Goal: Answer question/provide support: Share knowledge or assist other users

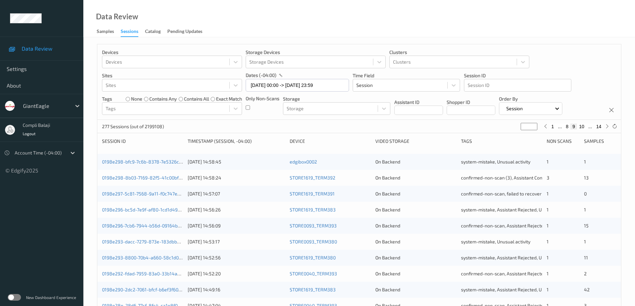
scroll to position [167, 0]
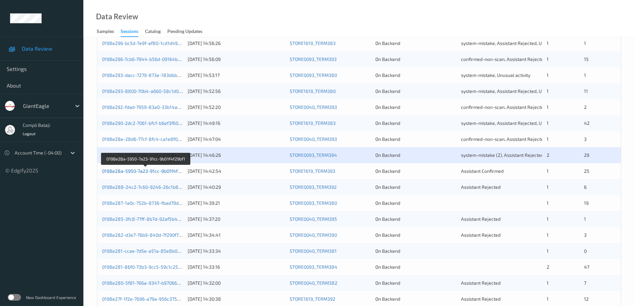
click at [144, 173] on link "0198e28a-5950-7a23-91cc-9b01f4f29bf1" at bounding box center [145, 171] width 87 height 6
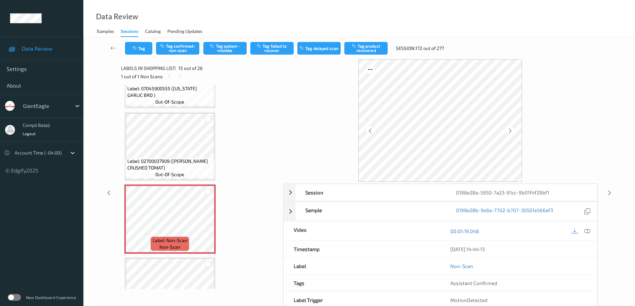
scroll to position [915, 0]
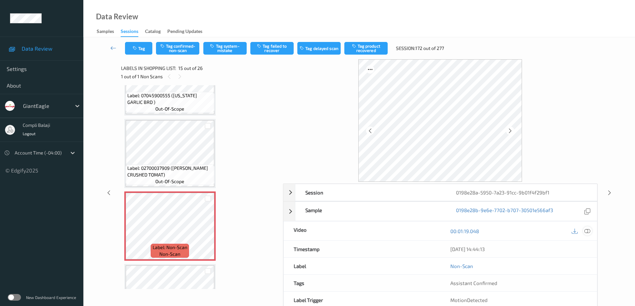
click at [586, 232] on icon at bounding box center [588, 231] width 6 height 6
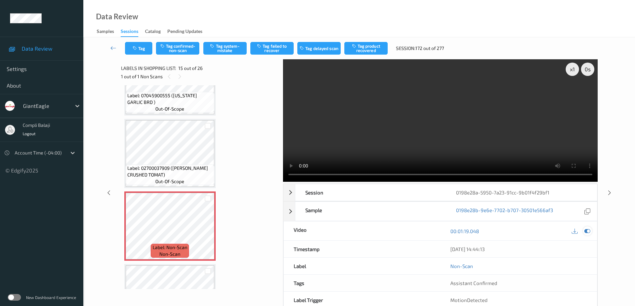
click at [587, 232] on icon at bounding box center [588, 231] width 6 height 6
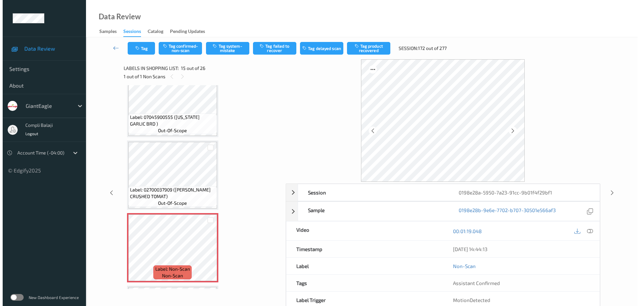
scroll to position [881, 0]
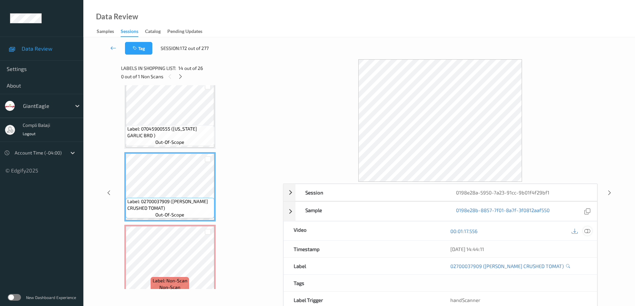
click at [590, 234] on icon at bounding box center [588, 231] width 6 height 6
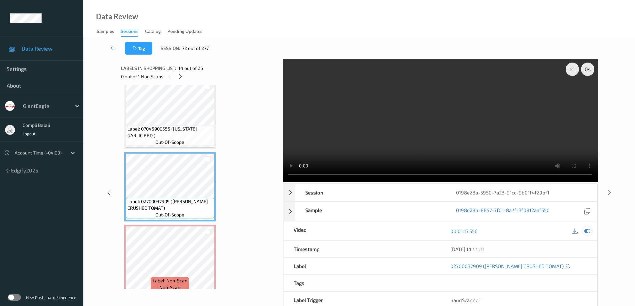
click at [589, 230] on icon at bounding box center [588, 231] width 6 height 6
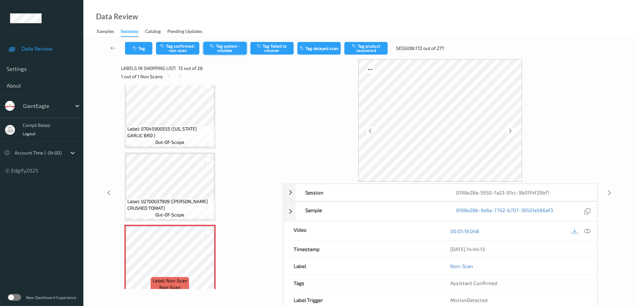
click at [226, 48] on button "Tag system-mistake" at bounding box center [224, 48] width 43 height 13
click at [146, 52] on button "Tag" at bounding box center [138, 48] width 27 height 13
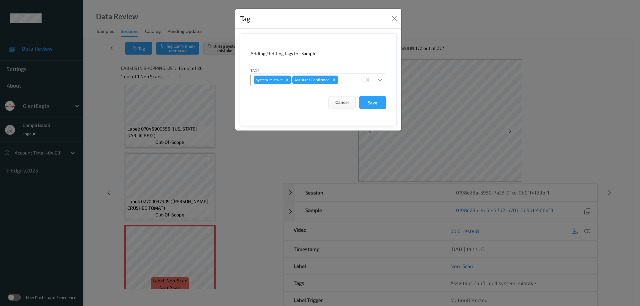
click at [380, 79] on icon at bounding box center [380, 80] width 7 height 7
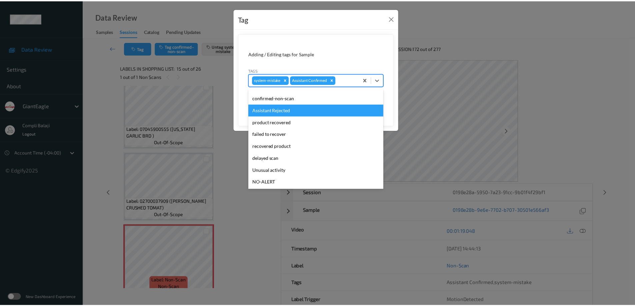
scroll to position [33, 0]
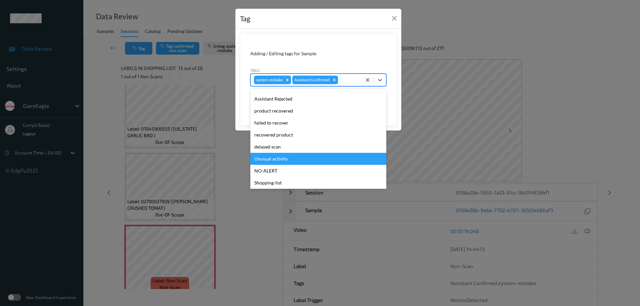
drag, startPoint x: 283, startPoint y: 161, endPoint x: 363, endPoint y: 145, distance: 81.0
click at [284, 160] on div "Unusual activity" at bounding box center [318, 159] width 136 height 12
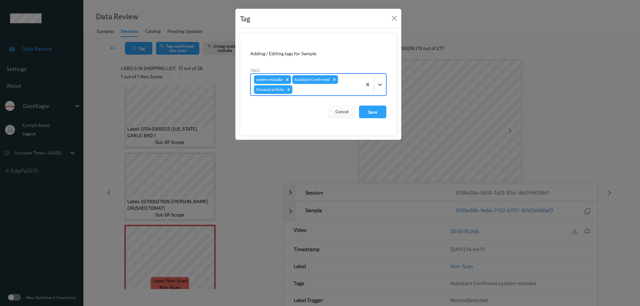
drag, startPoint x: 378, startPoint y: 114, endPoint x: 345, endPoint y: 134, distance: 38.0
click at [377, 114] on button "Save" at bounding box center [372, 112] width 27 height 13
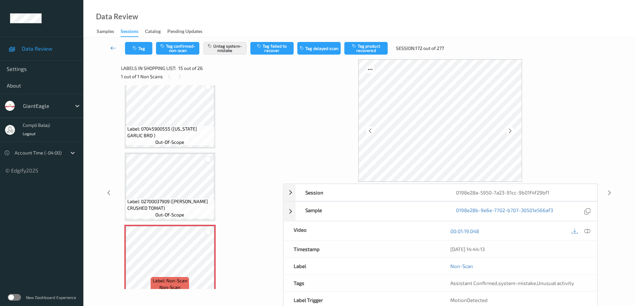
click at [111, 45] on icon at bounding box center [113, 48] width 6 height 7
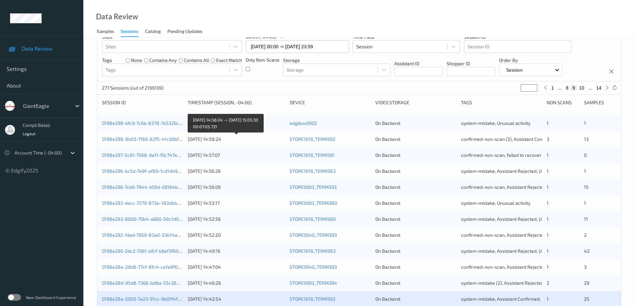
scroll to position [167, 0]
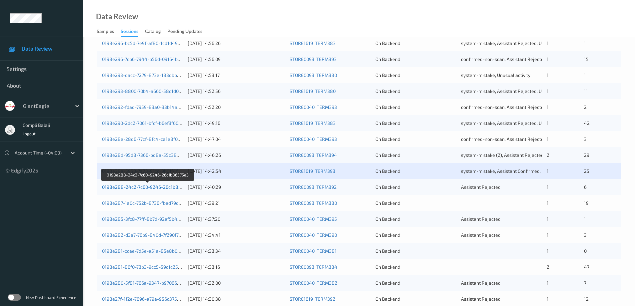
click at [166, 189] on link "0198e288-24c2-7c60-9246-26c1b86575e3" at bounding box center [148, 187] width 92 height 6
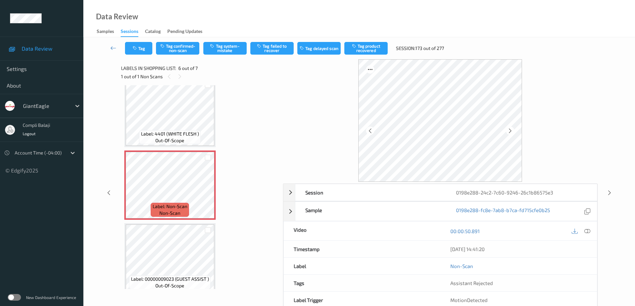
click at [588, 232] on icon at bounding box center [588, 231] width 6 height 6
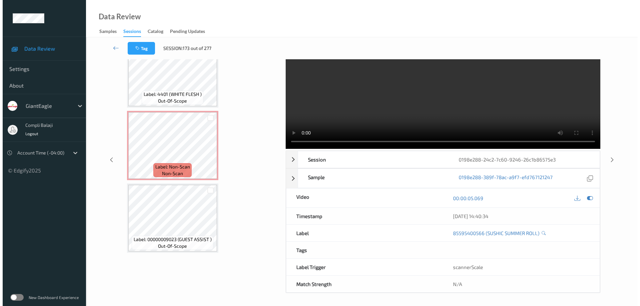
scroll to position [33, 0]
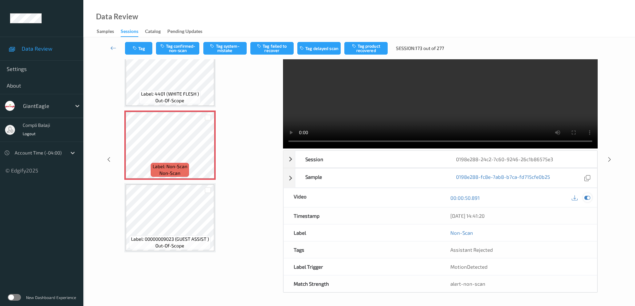
click at [588, 200] on icon at bounding box center [588, 198] width 6 height 6
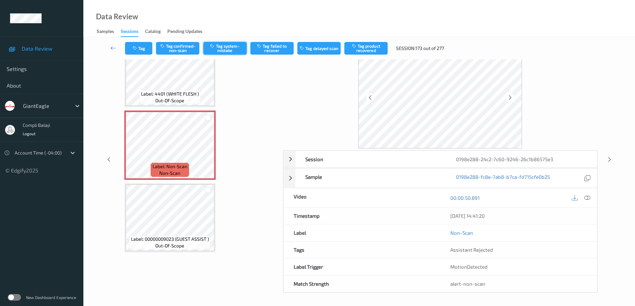
click at [233, 51] on button "Tag system-mistake" at bounding box center [224, 48] width 43 height 13
click at [144, 48] on button "Tag" at bounding box center [138, 48] width 27 height 13
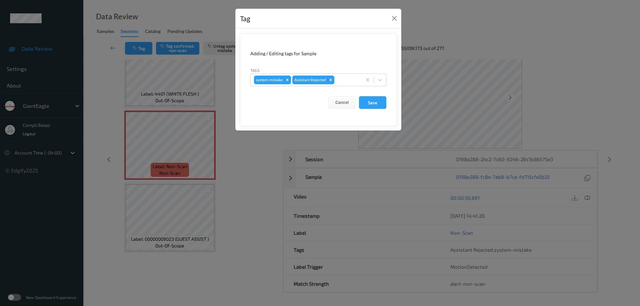
drag, startPoint x: 381, startPoint y: 77, endPoint x: 346, endPoint y: 87, distance: 36.2
click at [380, 77] on icon at bounding box center [380, 80] width 7 height 7
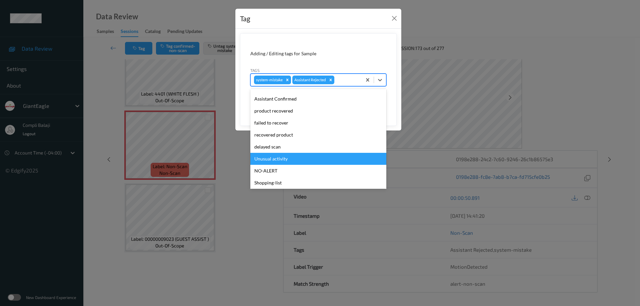
click at [282, 160] on div "Unusual activity" at bounding box center [318, 159] width 136 height 12
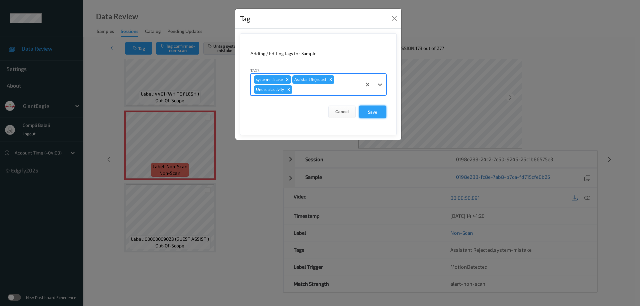
click at [377, 113] on button "Save" at bounding box center [372, 112] width 27 height 13
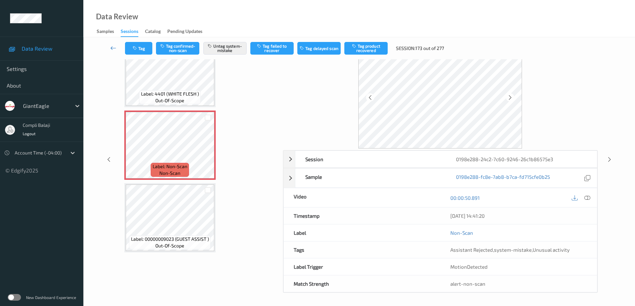
click at [112, 50] on icon at bounding box center [113, 48] width 6 height 7
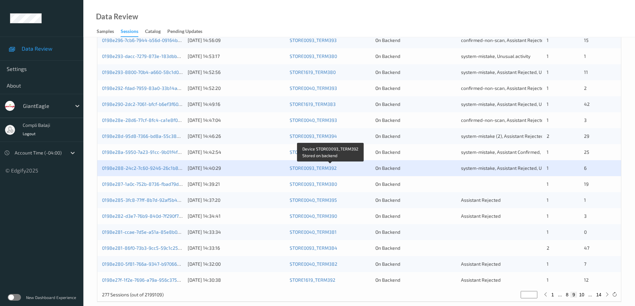
scroll to position [195, 0]
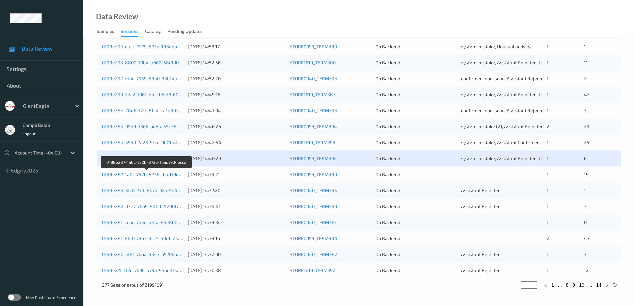
click at [166, 177] on link "0198e287-1a0c-752b-8736-fbad79d4ecca" at bounding box center [147, 175] width 90 height 6
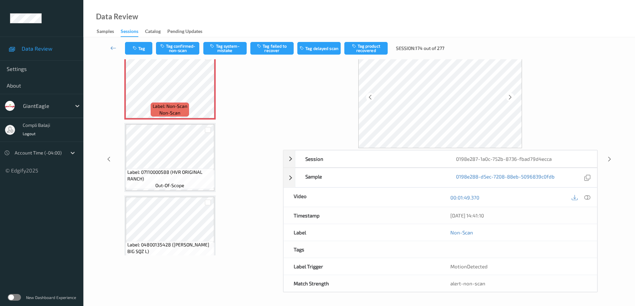
scroll to position [665, 0]
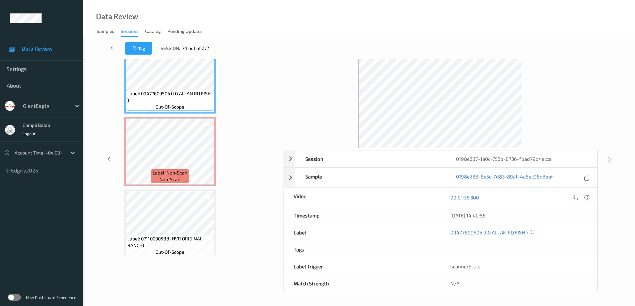
click at [588, 198] on icon at bounding box center [588, 197] width 6 height 6
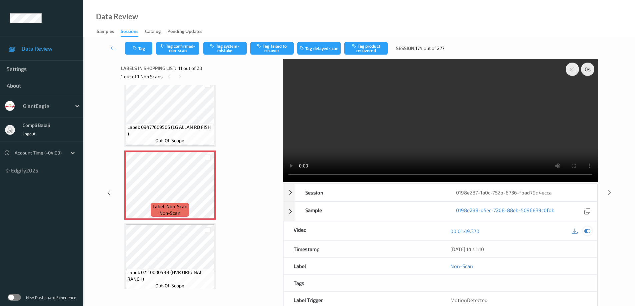
click at [587, 231] on icon at bounding box center [588, 231] width 6 height 6
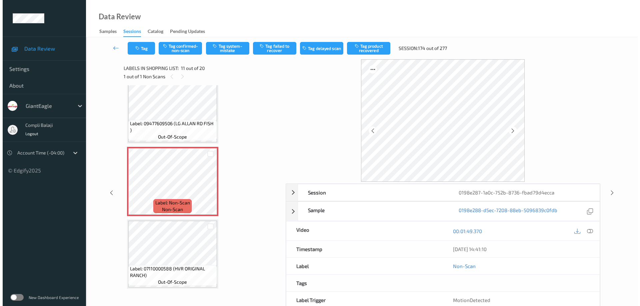
scroll to position [665, 0]
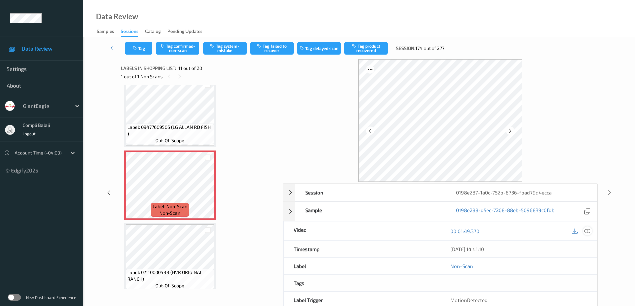
click at [589, 231] on icon at bounding box center [588, 231] width 6 height 6
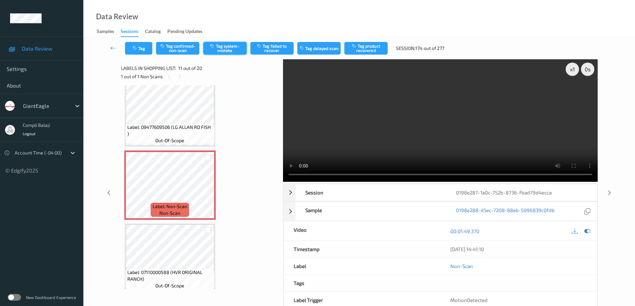
click at [231, 48] on button "Tag system-mistake" at bounding box center [224, 48] width 43 height 13
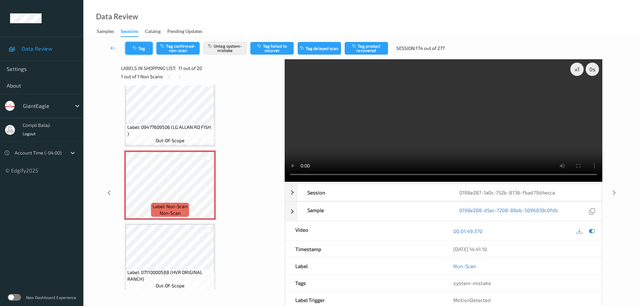
click at [146, 49] on button "Tag" at bounding box center [138, 48] width 27 height 13
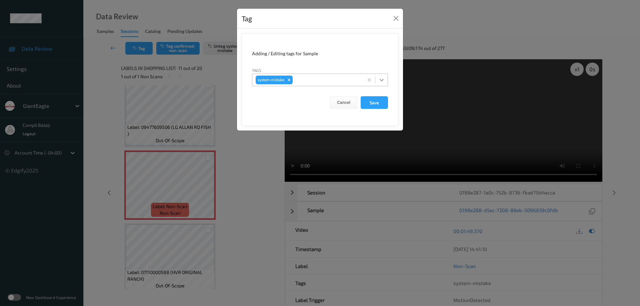
click at [385, 80] on div at bounding box center [382, 80] width 12 height 12
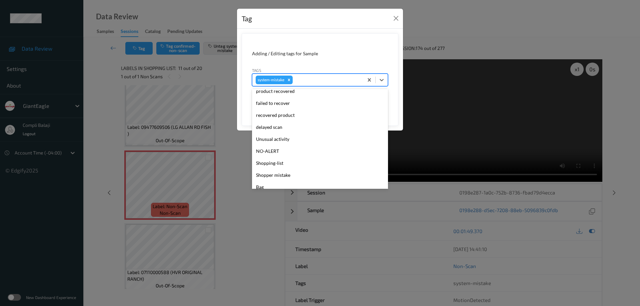
scroll to position [71, 0]
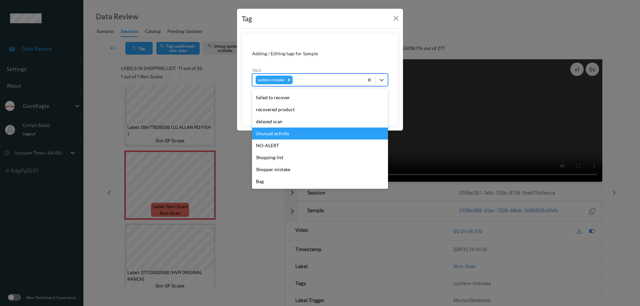
drag, startPoint x: 283, startPoint y: 135, endPoint x: 368, endPoint y: 119, distance: 86.2
click at [283, 135] on div "Unusual activity" at bounding box center [320, 134] width 136 height 12
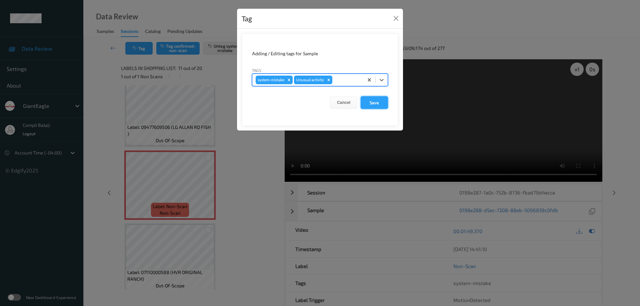
click at [375, 104] on button "Save" at bounding box center [374, 102] width 27 height 13
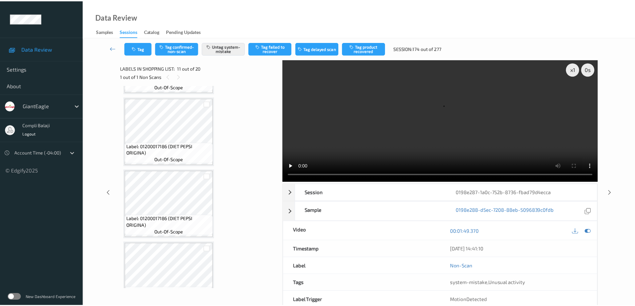
scroll to position [1220, 0]
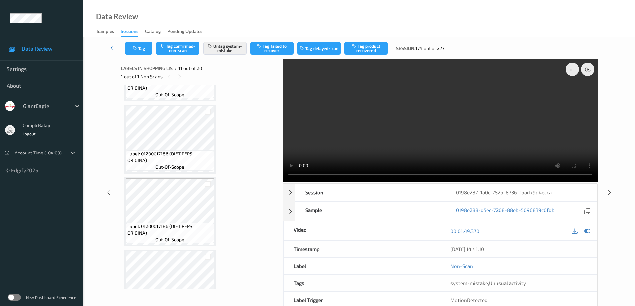
click at [112, 47] on icon at bounding box center [113, 48] width 6 height 7
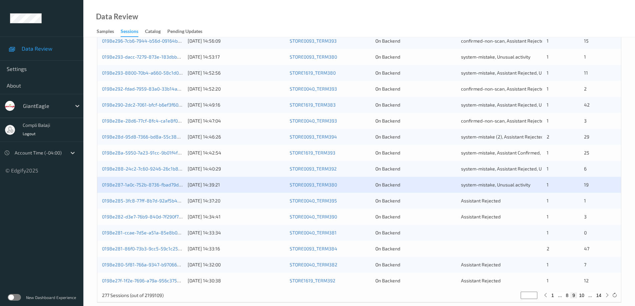
scroll to position [195, 0]
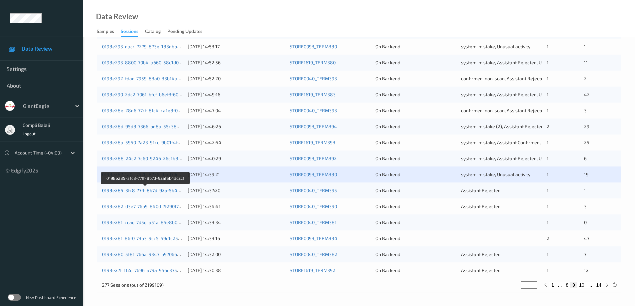
click at [145, 191] on link "0198e285-3fc8-77ff-8b7d-92af5b43c2cf" at bounding box center [145, 191] width 87 height 6
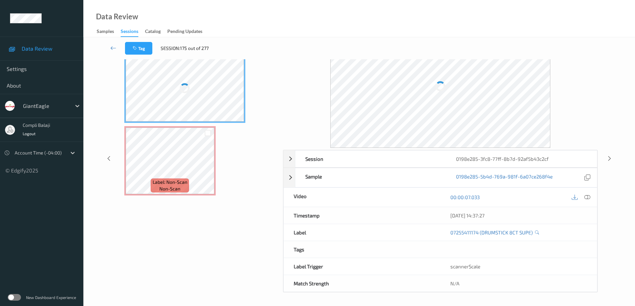
scroll to position [34, 0]
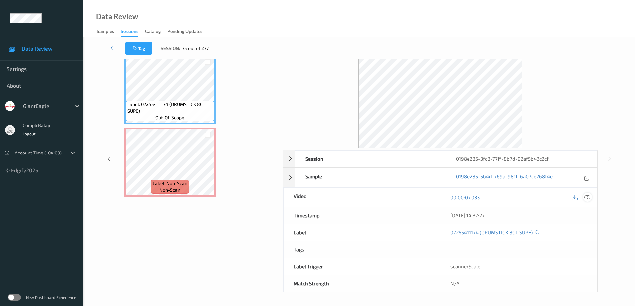
click at [590, 196] on icon at bounding box center [588, 197] width 6 height 6
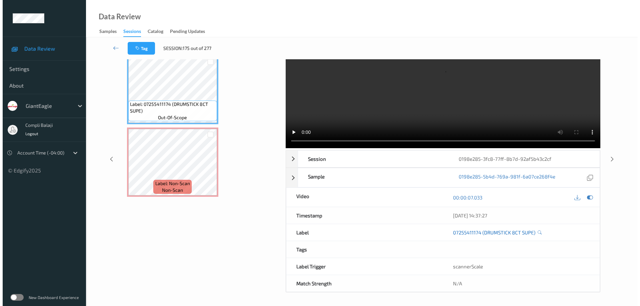
scroll to position [0, 0]
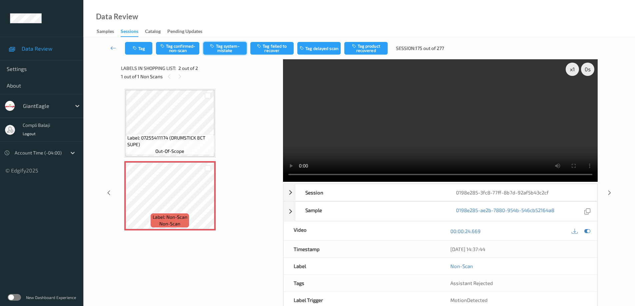
click at [228, 51] on button "Tag system-mistake" at bounding box center [224, 48] width 43 height 13
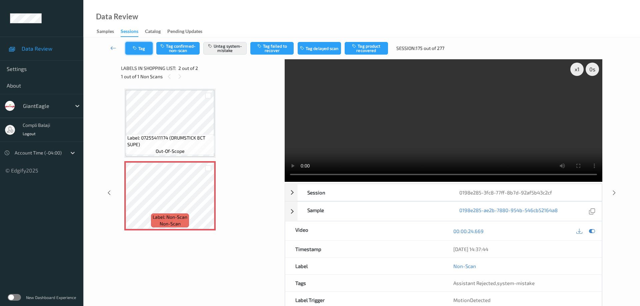
click at [143, 51] on button "Tag" at bounding box center [138, 48] width 27 height 13
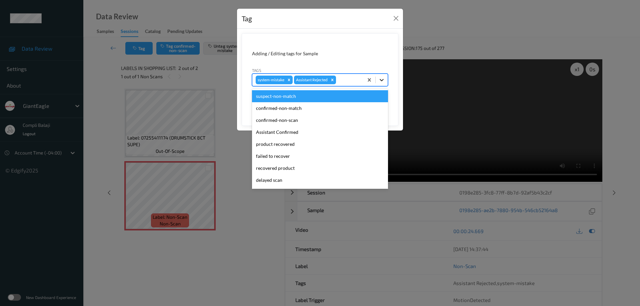
click at [382, 81] on icon at bounding box center [382, 80] width 4 height 2
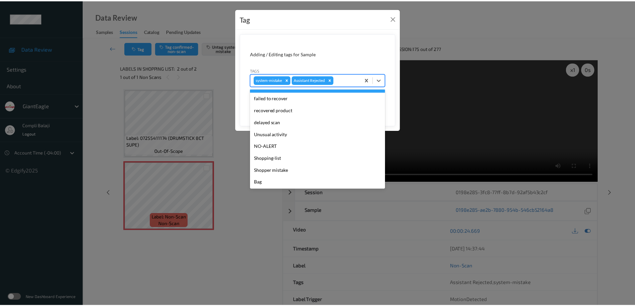
scroll to position [59, 0]
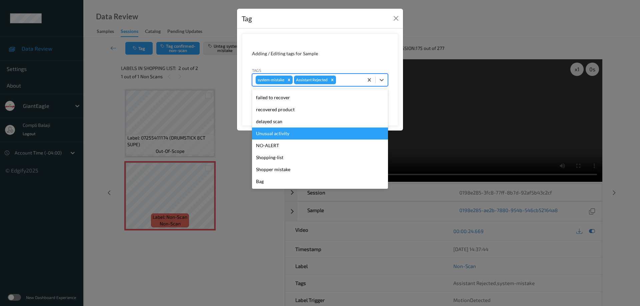
click at [290, 136] on div "Unusual activity" at bounding box center [320, 134] width 136 height 12
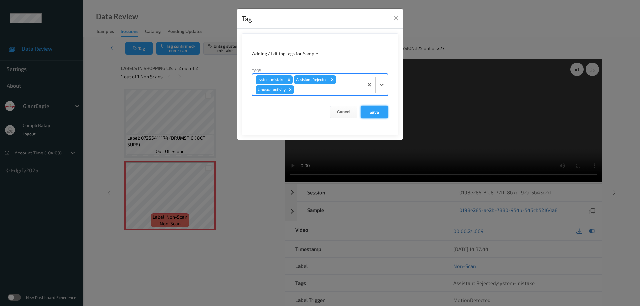
click at [375, 113] on button "Save" at bounding box center [374, 112] width 27 height 13
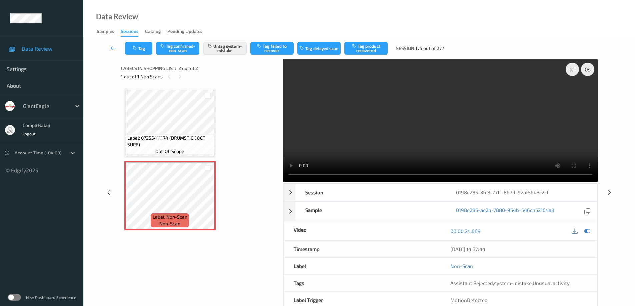
click at [112, 48] on icon at bounding box center [113, 48] width 6 height 7
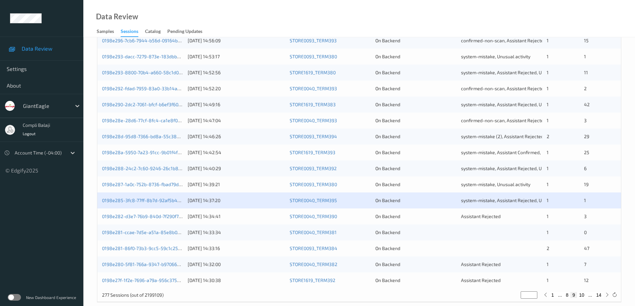
scroll to position [195, 0]
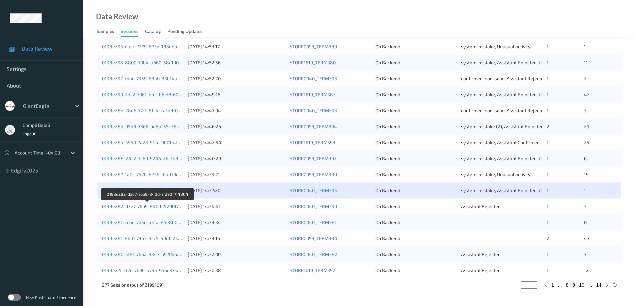
click at [155, 208] on link "0198e282-d3e7-76b9-840d-7f290f714804" at bounding box center [147, 207] width 90 height 6
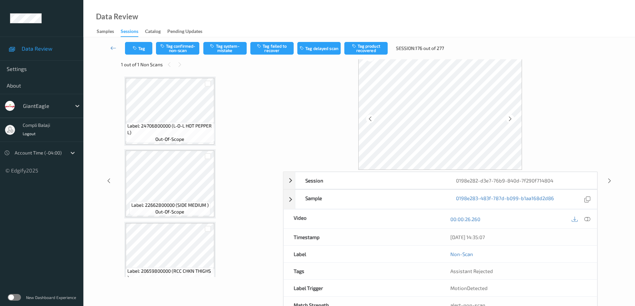
scroll to position [0, 0]
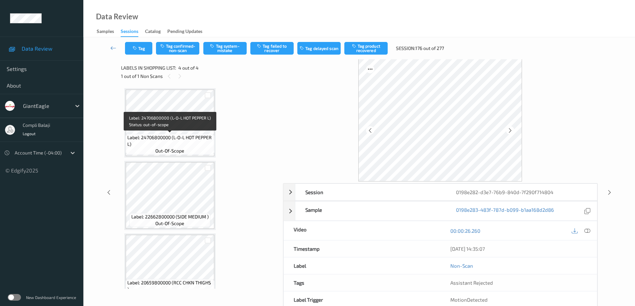
click at [186, 134] on span "Label: 24706800000 (L-O-L HOT PEPPER L)" at bounding box center [169, 140] width 85 height 13
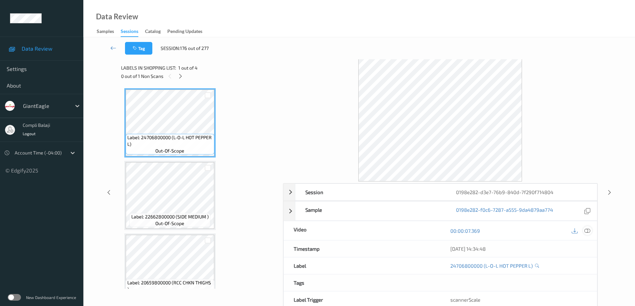
click at [587, 230] on icon at bounding box center [588, 231] width 6 height 6
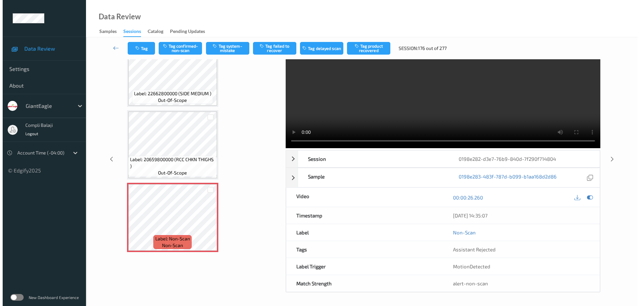
scroll to position [0, 0]
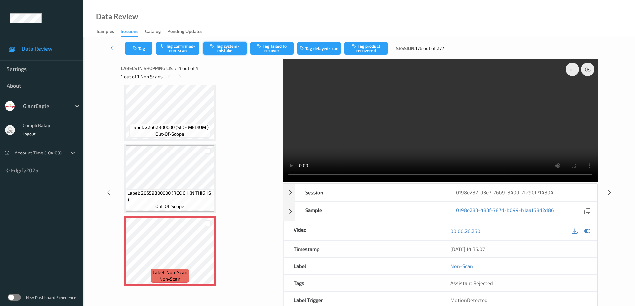
click at [223, 49] on button "Tag system-mistake" at bounding box center [224, 48] width 43 height 13
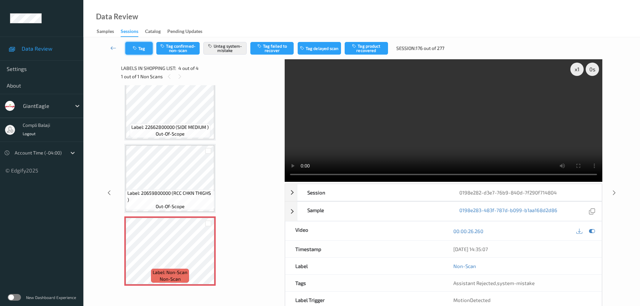
click at [146, 51] on button "Tag" at bounding box center [138, 48] width 27 height 13
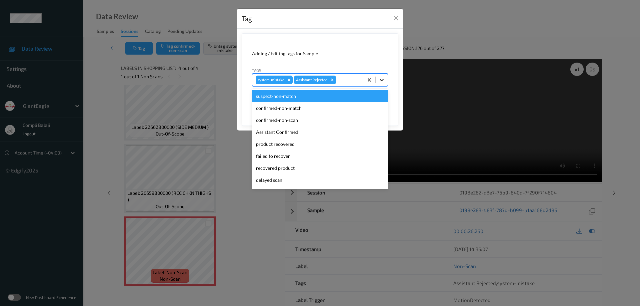
click at [385, 80] on icon at bounding box center [382, 80] width 7 height 7
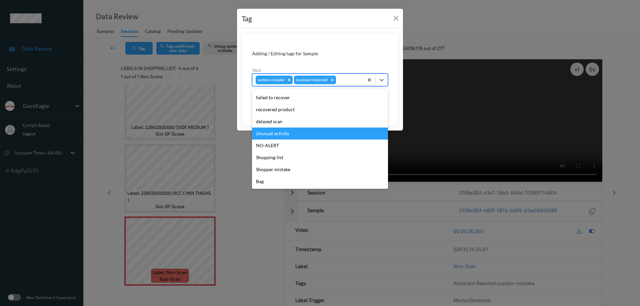
scroll to position [59, 0]
click at [276, 135] on div "Unusual activity" at bounding box center [320, 134] width 136 height 12
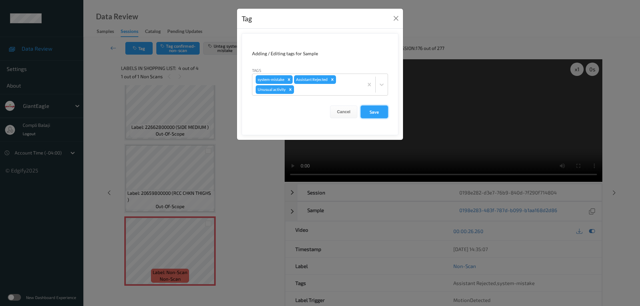
click at [376, 110] on button "Save" at bounding box center [374, 112] width 27 height 13
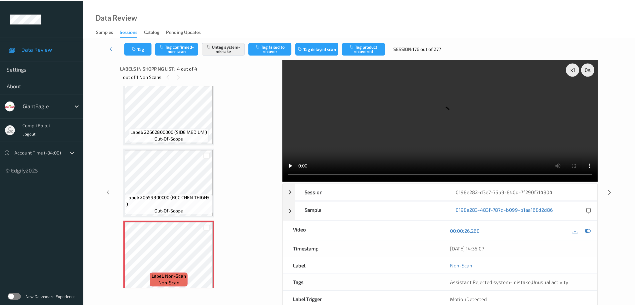
scroll to position [90, 0]
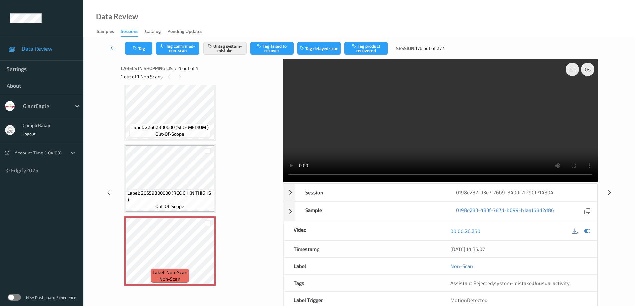
click at [112, 48] on icon at bounding box center [113, 48] width 6 height 7
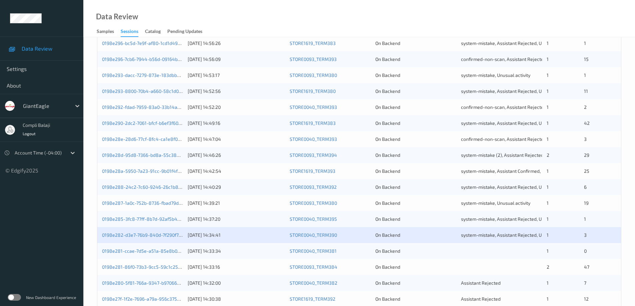
scroll to position [195, 0]
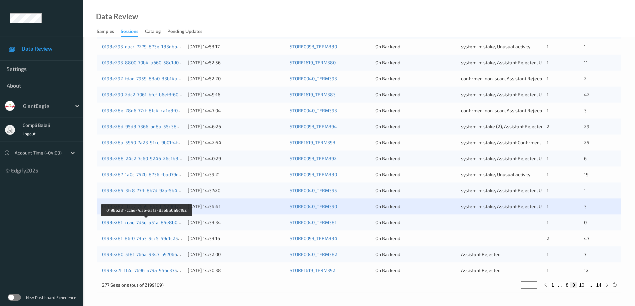
click at [161, 222] on link "0198e281-ccae-7d5e-a51a-85e8b0a9c192" at bounding box center [147, 223] width 90 height 6
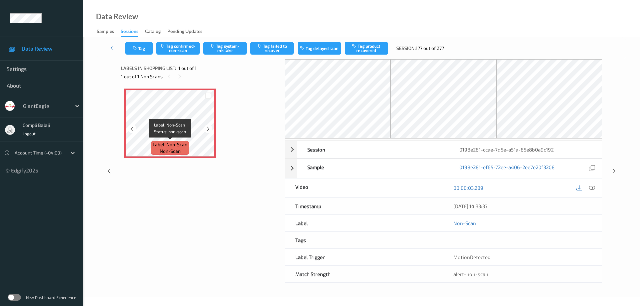
drag, startPoint x: 184, startPoint y: 145, endPoint x: 189, endPoint y: 145, distance: 5.0
click at [185, 145] on span "Label: Non-Scan" at bounding box center [170, 144] width 35 height 7
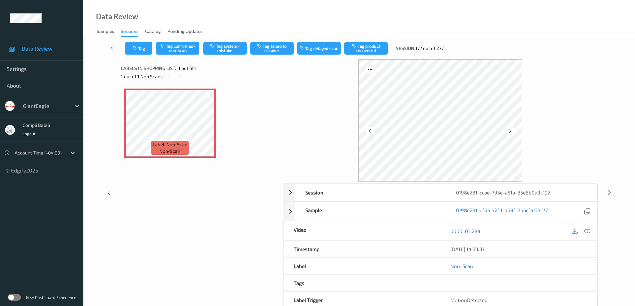
click at [586, 231] on icon at bounding box center [588, 231] width 6 height 6
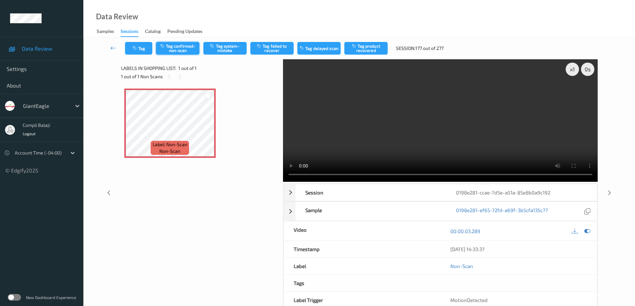
click at [179, 46] on button "Tag confirmed-non-scan" at bounding box center [177, 48] width 43 height 13
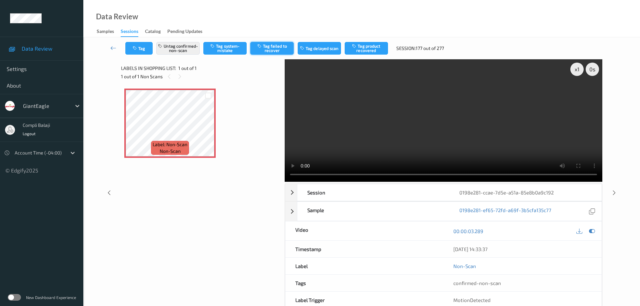
click at [281, 49] on button "Tag failed to recover" at bounding box center [271, 48] width 43 height 13
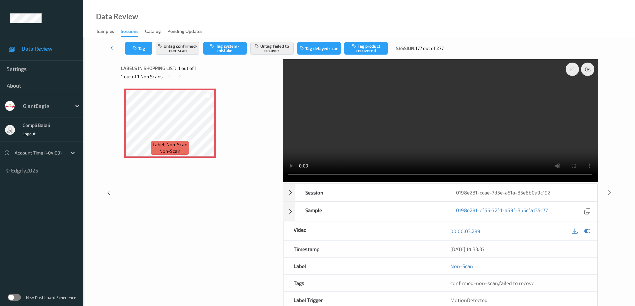
click at [110, 49] on link at bounding box center [113, 48] width 23 height 13
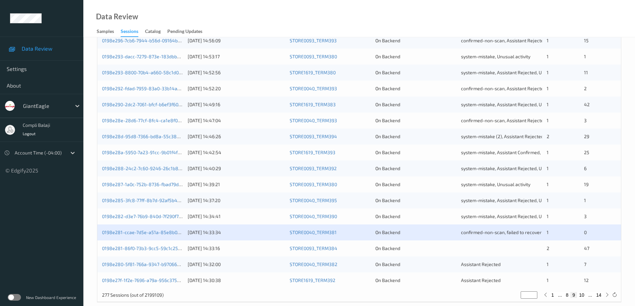
scroll to position [195, 0]
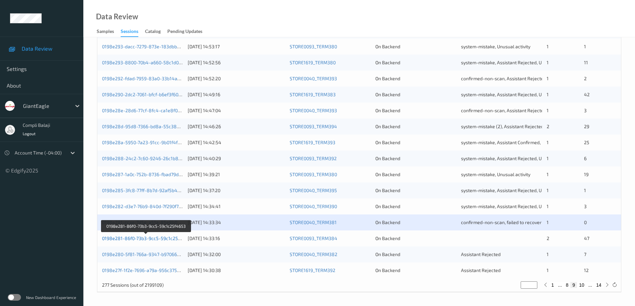
click at [160, 239] on link "0198e281-86f0-73b3-9cc5-59c1c25f4653" at bounding box center [146, 239] width 89 height 6
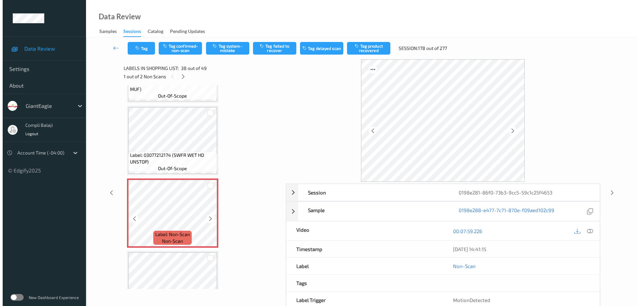
scroll to position [2590, 0]
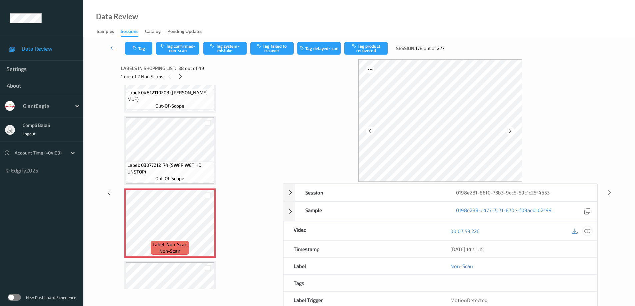
click at [589, 231] on icon at bounding box center [588, 231] width 6 height 6
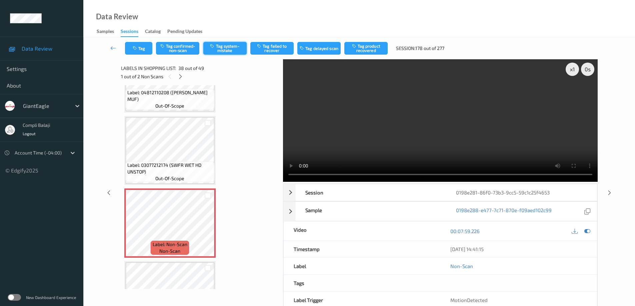
click at [228, 52] on button "Tag system-mistake" at bounding box center [224, 48] width 43 height 13
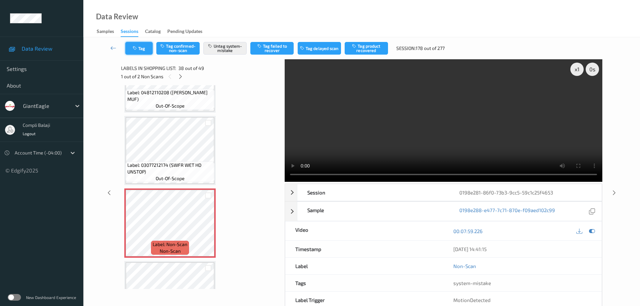
click at [145, 52] on button "Tag" at bounding box center [138, 48] width 27 height 13
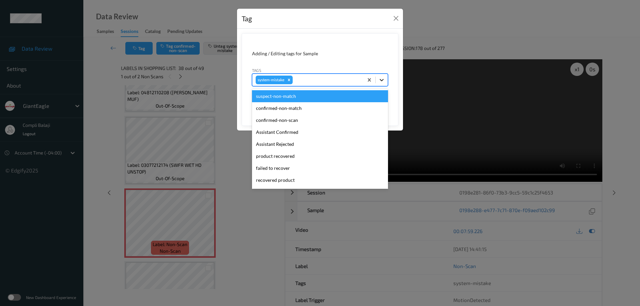
click at [384, 77] on icon at bounding box center [382, 80] width 7 height 7
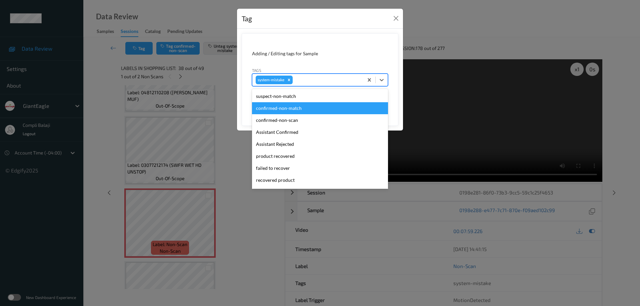
scroll to position [26, 0]
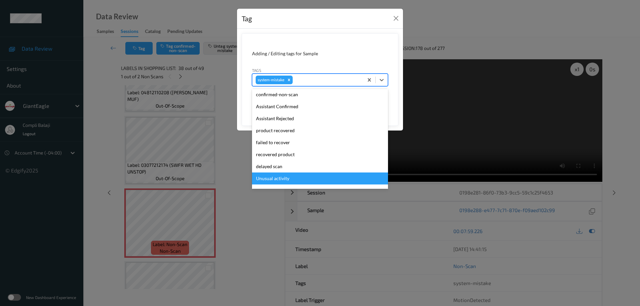
click at [281, 180] on div "Unusual activity" at bounding box center [320, 179] width 136 height 12
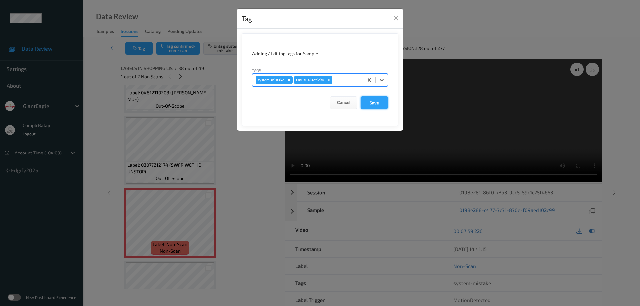
click at [375, 103] on button "Save" at bounding box center [374, 102] width 27 height 13
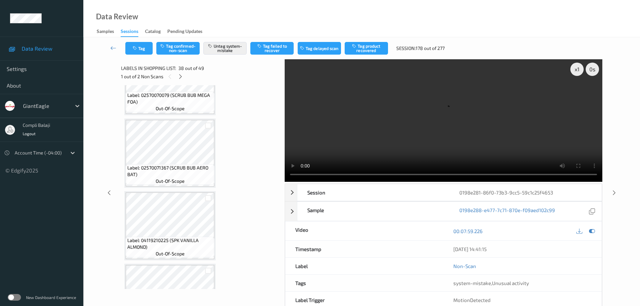
scroll to position [3123, 0]
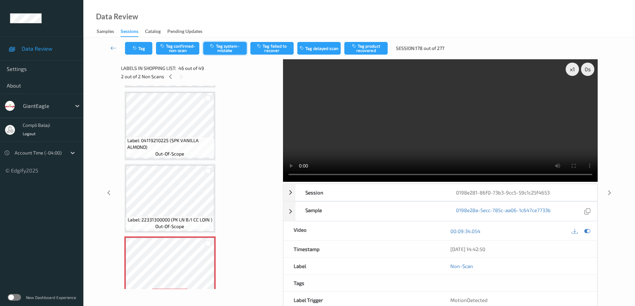
click at [224, 50] on button "Tag system-mistake" at bounding box center [224, 48] width 43 height 13
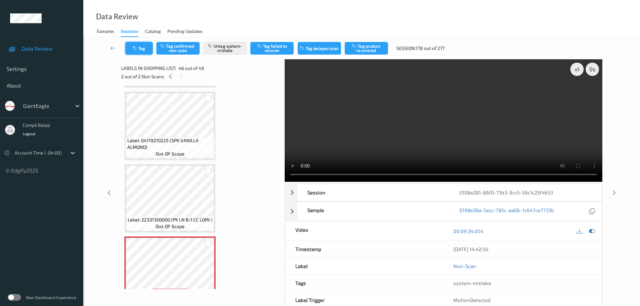
click at [146, 49] on button "Tag" at bounding box center [138, 48] width 27 height 13
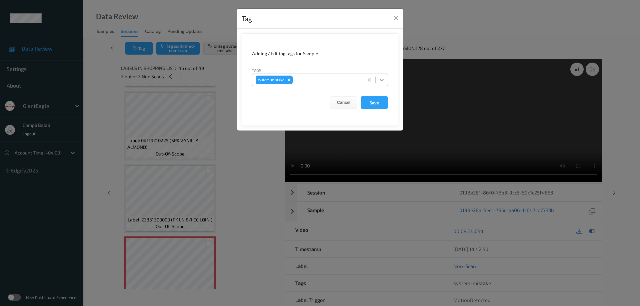
click at [384, 80] on icon at bounding box center [382, 80] width 7 height 7
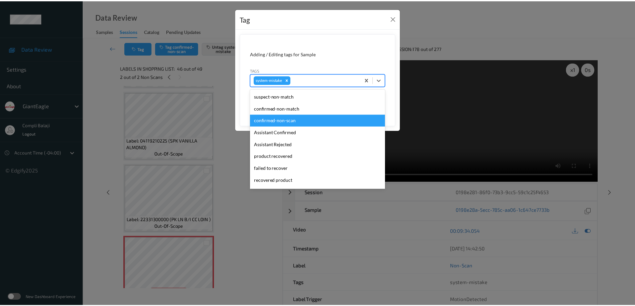
scroll to position [67, 0]
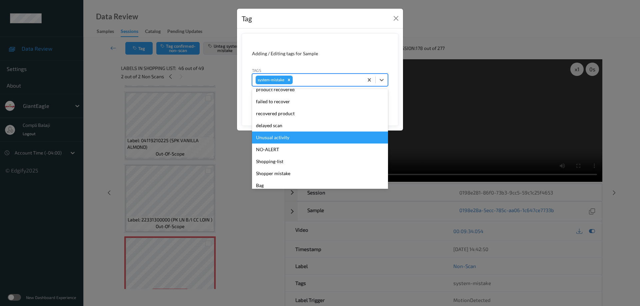
click at [280, 138] on div "Unusual activity" at bounding box center [320, 138] width 136 height 12
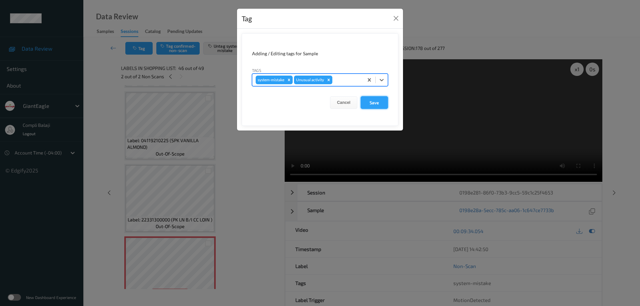
click at [371, 104] on button "Save" at bounding box center [374, 102] width 27 height 13
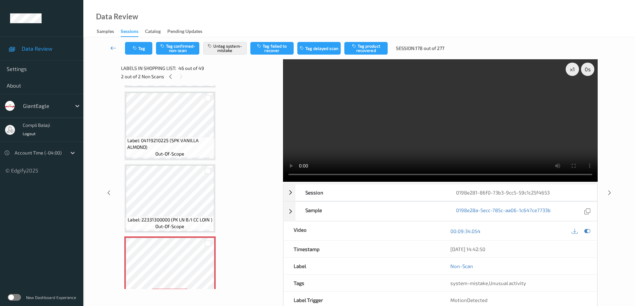
click at [113, 50] on icon at bounding box center [113, 48] width 6 height 7
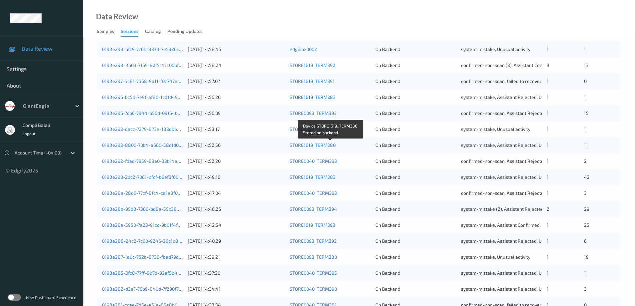
scroll to position [195, 0]
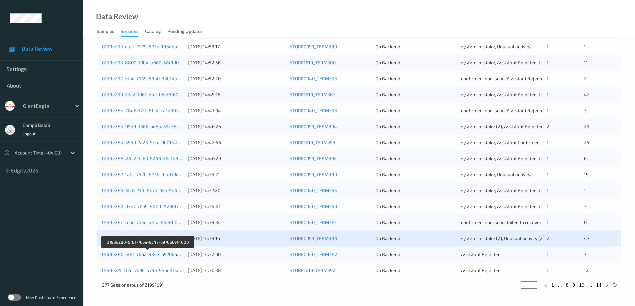
click at [160, 254] on link "0198e280-5f81-766a-9347-b97066914000" at bounding box center [147, 255] width 91 height 6
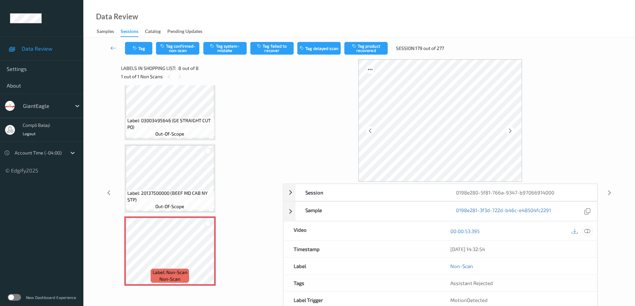
click at [588, 230] on icon at bounding box center [588, 231] width 6 height 6
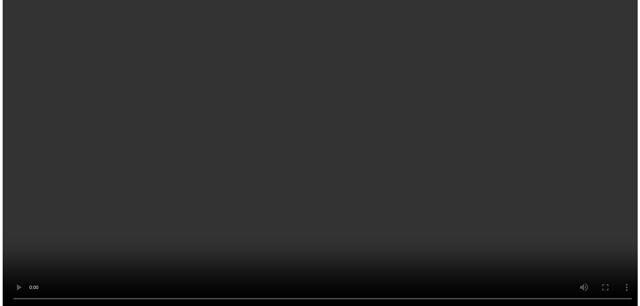
scroll to position [381, 0]
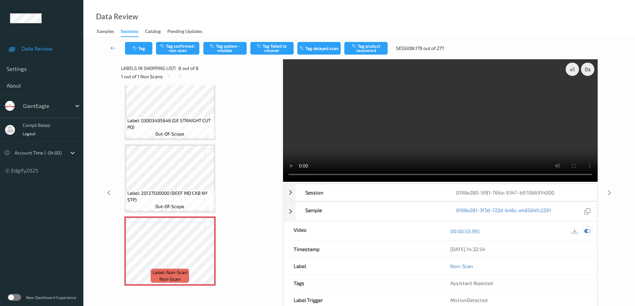
click at [588, 230] on icon at bounding box center [588, 231] width 6 height 6
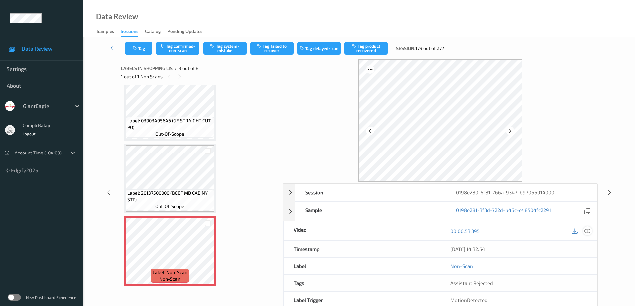
click at [590, 230] on icon at bounding box center [588, 231] width 6 height 6
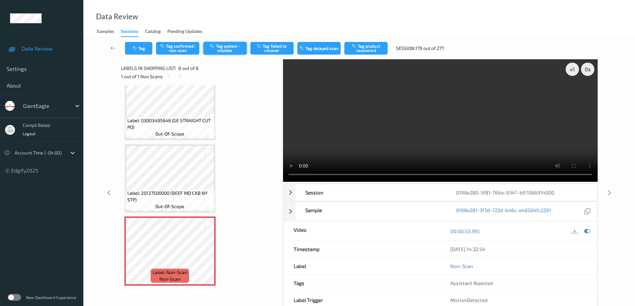
click at [234, 53] on button "Tag system-mistake" at bounding box center [224, 48] width 43 height 13
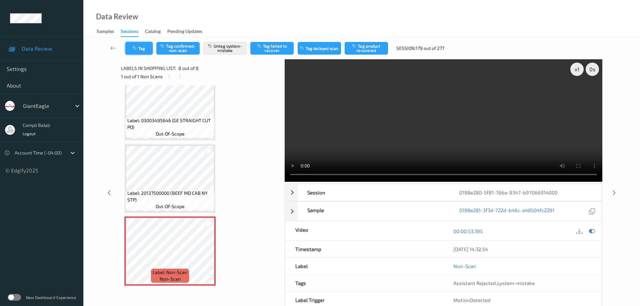
click at [146, 52] on button "Tag" at bounding box center [138, 48] width 27 height 13
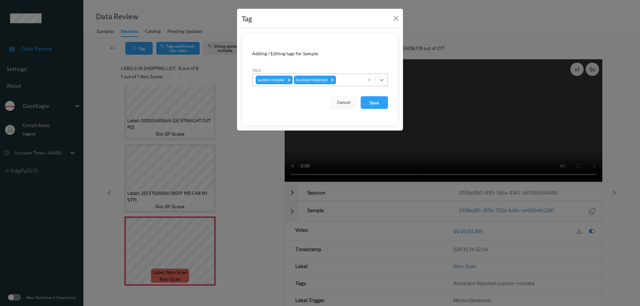
click at [384, 80] on icon at bounding box center [382, 80] width 7 height 7
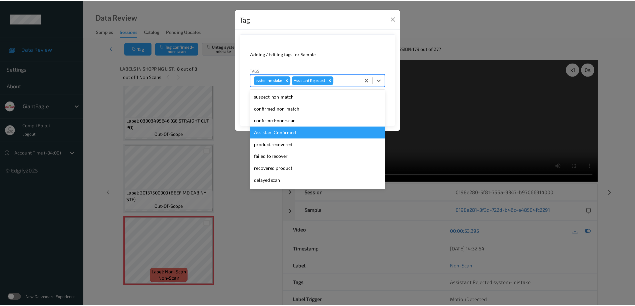
scroll to position [59, 0]
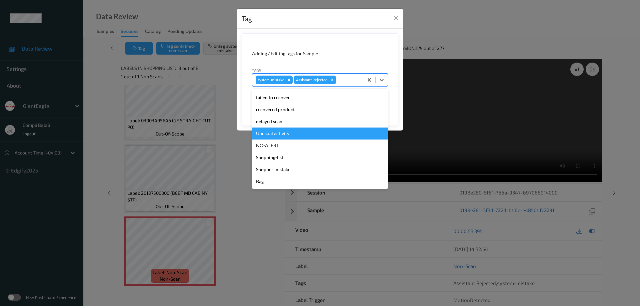
drag, startPoint x: 281, startPoint y: 135, endPoint x: 286, endPoint y: 135, distance: 5.7
click at [281, 135] on div "Unusual activity" at bounding box center [320, 134] width 136 height 12
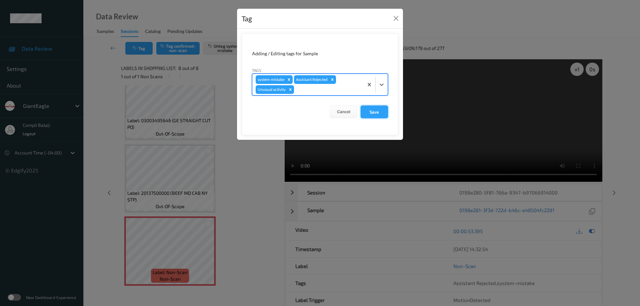
click at [382, 113] on button "Save" at bounding box center [374, 112] width 27 height 13
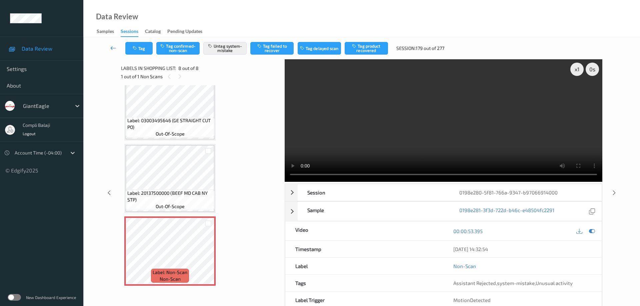
click at [112, 45] on icon at bounding box center [113, 48] width 6 height 7
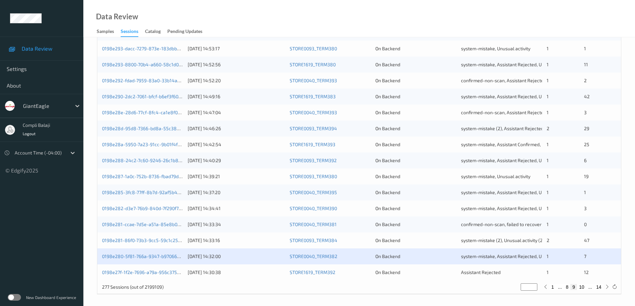
scroll to position [195, 0]
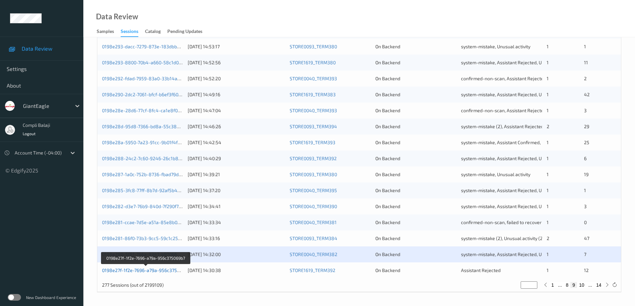
click at [149, 272] on link "0198e27f-1f2e-7696-a79a-956c375069b7" at bounding box center [146, 271] width 88 height 6
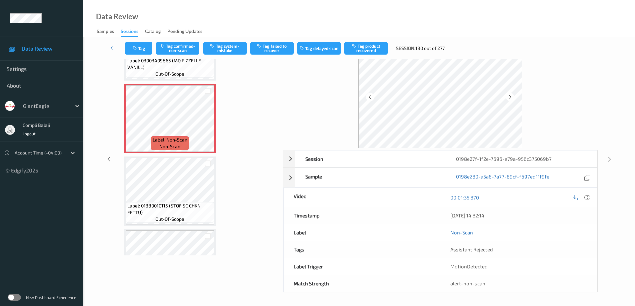
scroll to position [678, 0]
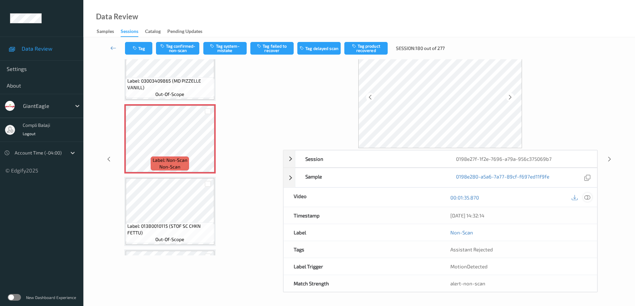
click at [590, 197] on icon at bounding box center [588, 197] width 6 height 6
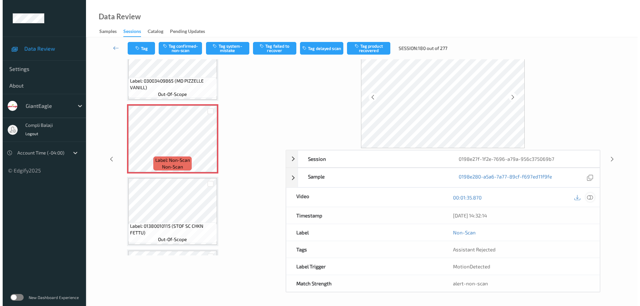
scroll to position [0, 0]
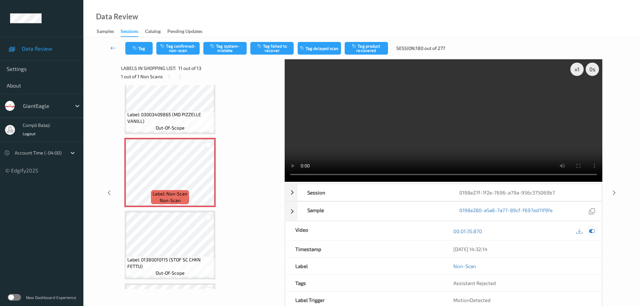
click at [590, 228] on icon at bounding box center [592, 231] width 6 height 6
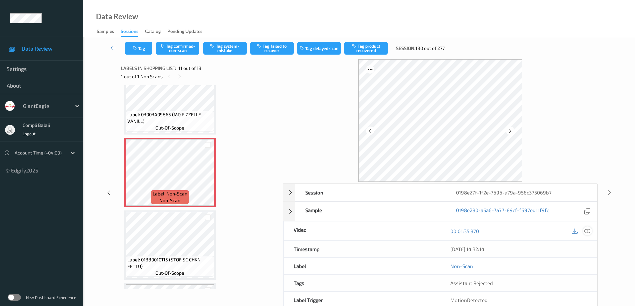
click at [590, 231] on icon at bounding box center [588, 231] width 6 height 6
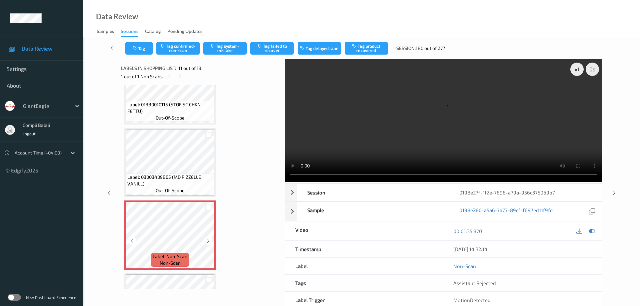
scroll to position [611, 0]
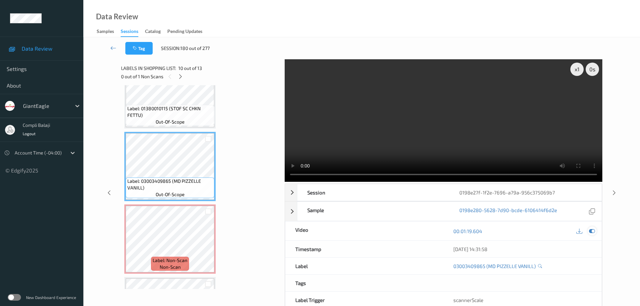
click at [593, 228] on icon at bounding box center [592, 231] width 6 height 6
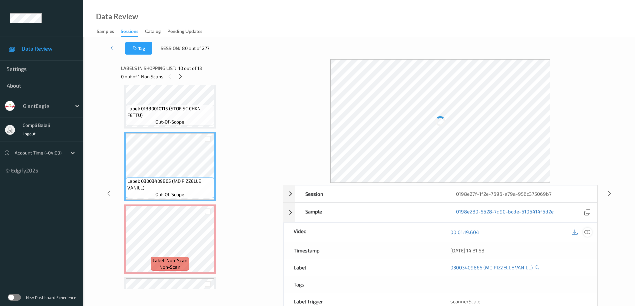
click at [588, 232] on icon at bounding box center [588, 232] width 6 height 6
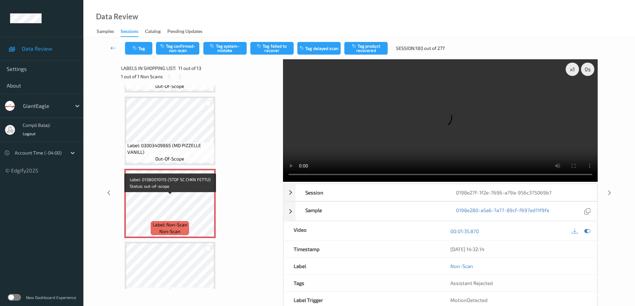
scroll to position [744, 0]
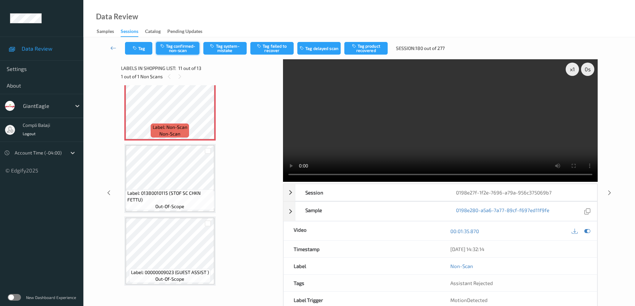
click at [185, 50] on button "Tag confirmed-non-scan" at bounding box center [177, 48] width 43 height 13
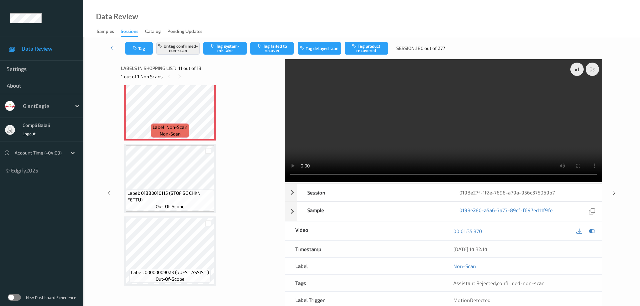
click at [370, 52] on button "Tag product recovered" at bounding box center [366, 48] width 43 height 13
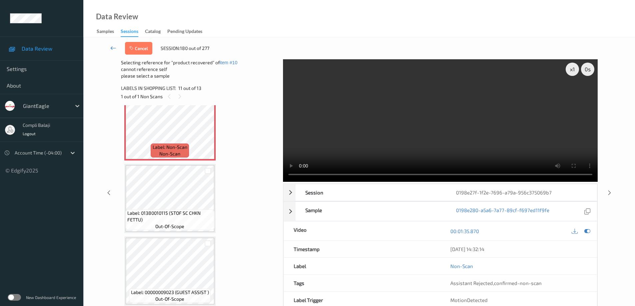
click at [112, 47] on icon at bounding box center [113, 48] width 6 height 7
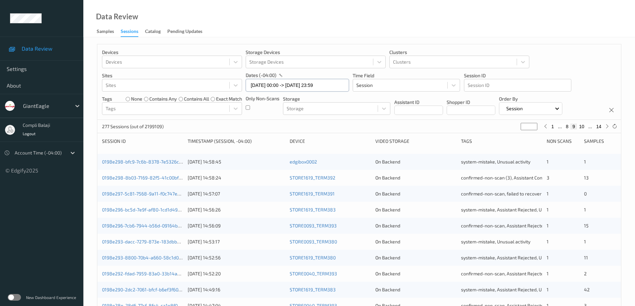
click at [336, 86] on input "[DATE] 00:00 -> [DATE] 23:59" at bounding box center [297, 85] width 103 height 13
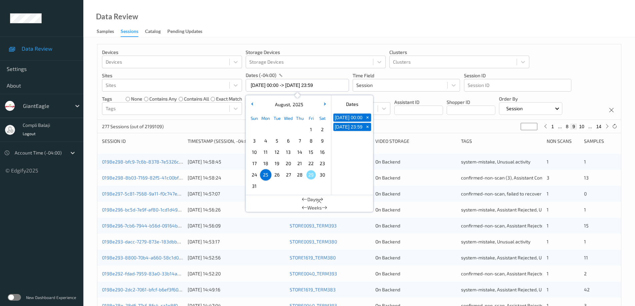
click at [277, 177] on span "26" at bounding box center [276, 174] width 9 height 9
type input "[DATE] 00:00"
type input "*"
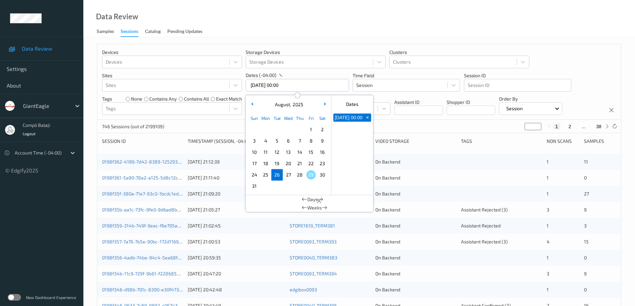
click at [277, 177] on span "26" at bounding box center [276, 174] width 9 height 9
type input "[DATE] 00:00 -> [DATE] 23:59"
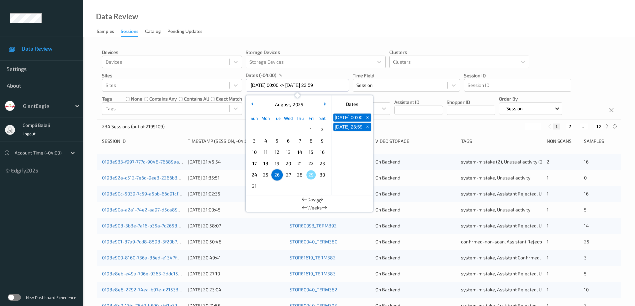
click at [557, 54] on div "Devices Devices Storage Devices Storage Devices Clusters Clusters Sites Sites d…" at bounding box center [359, 82] width 524 height 76
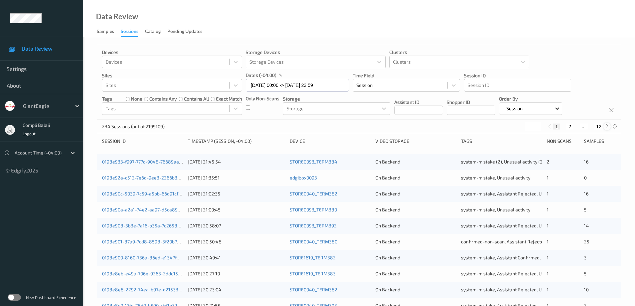
click at [607, 127] on icon at bounding box center [607, 126] width 5 height 5
type input "*"
click at [607, 127] on icon at bounding box center [607, 126] width 5 height 5
type input "*"
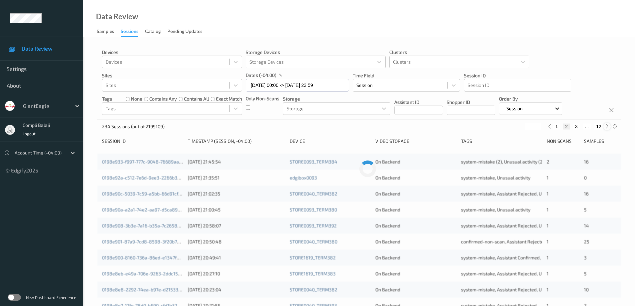
type input "*"
click at [607, 127] on icon at bounding box center [607, 126] width 5 height 5
type input "*"
click at [607, 127] on icon at bounding box center [607, 126] width 5 height 5
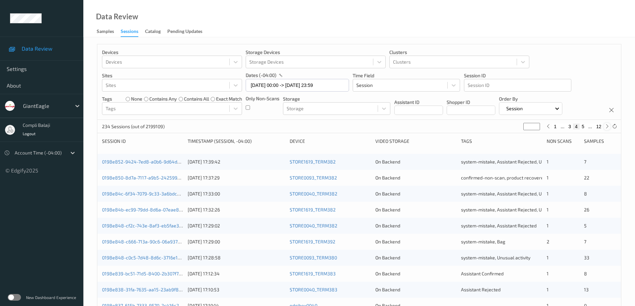
type input "*"
click at [607, 127] on icon at bounding box center [607, 126] width 5 height 5
type input "*"
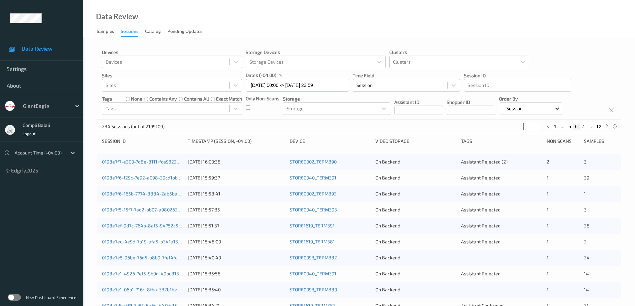
click at [576, 129] on button "6" at bounding box center [576, 127] width 7 height 6
drag, startPoint x: 172, startPoint y: 165, endPoint x: 328, endPoint y: 160, distance: 156.1
click at [172, 165] on div "0198e7f7-e200-7d8e-8111-fca932236ee1" at bounding box center [142, 162] width 81 height 7
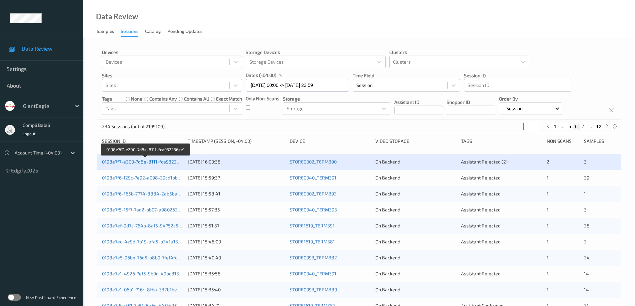
click at [170, 163] on link "0198e7f7-e200-7d8e-8111-fca932236ee1" at bounding box center [145, 162] width 87 height 6
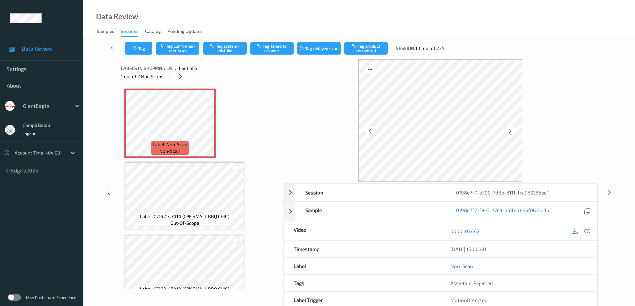
click at [589, 233] on icon at bounding box center [588, 231] width 6 height 6
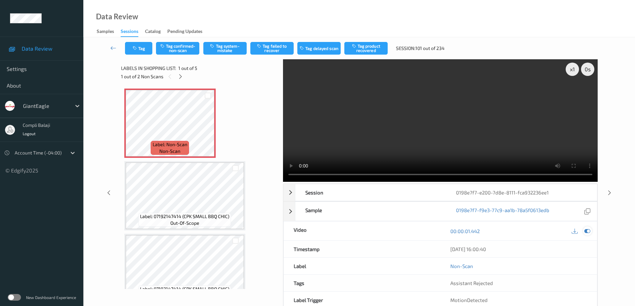
click at [587, 230] on icon at bounding box center [588, 231] width 6 height 6
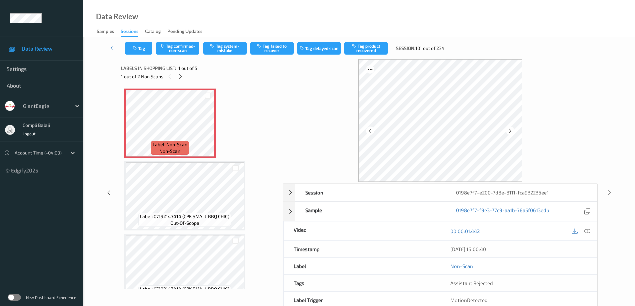
click at [589, 232] on icon at bounding box center [588, 231] width 6 height 6
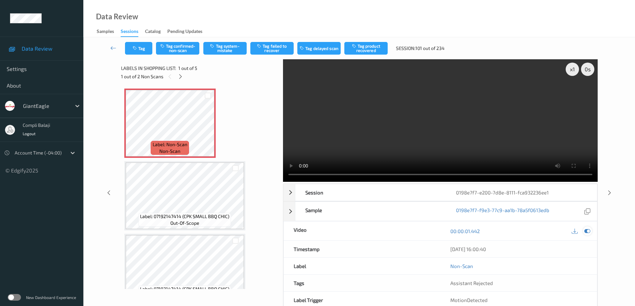
click at [588, 231] on icon at bounding box center [588, 231] width 6 height 6
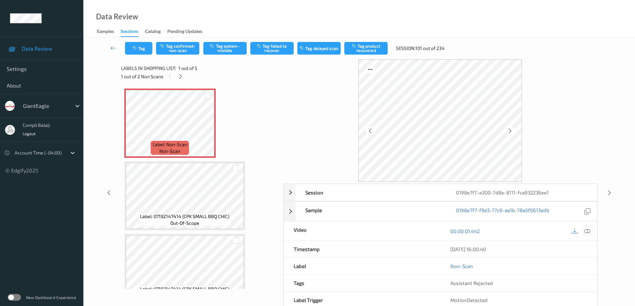
click at [587, 231] on icon at bounding box center [588, 231] width 6 height 6
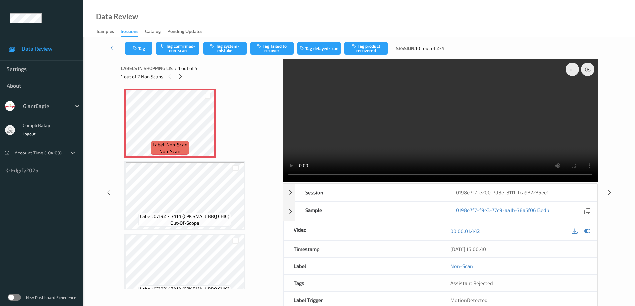
click at [284, 186] on div "x 1 0 s Session 0198e7f7-e200-7d8e-8111-fca932236ee1 Session ID 0198e7f7-e200-7…" at bounding box center [440, 192] width 315 height 267
click at [228, 49] on button "Tag system-mistake" at bounding box center [224, 48] width 43 height 13
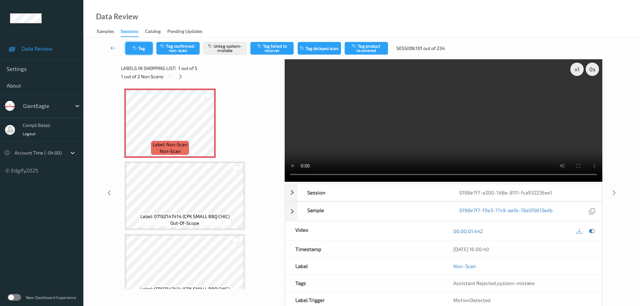
click at [143, 51] on button "Tag" at bounding box center [138, 48] width 27 height 13
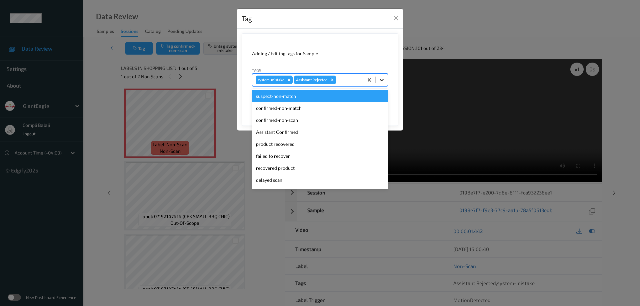
click at [384, 81] on icon at bounding box center [382, 80] width 7 height 7
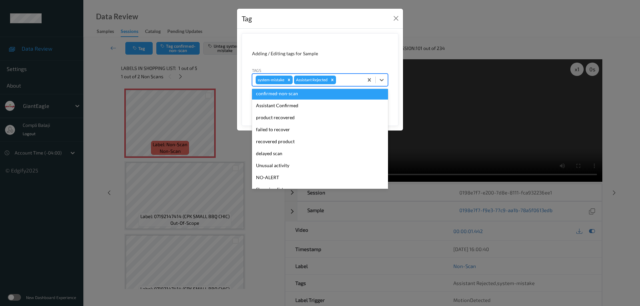
scroll to position [59, 0]
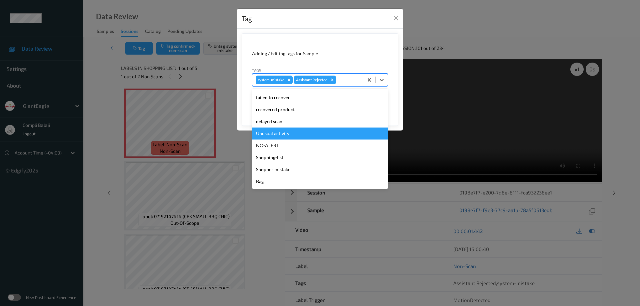
click at [282, 133] on div "Unusual activity" at bounding box center [320, 134] width 136 height 12
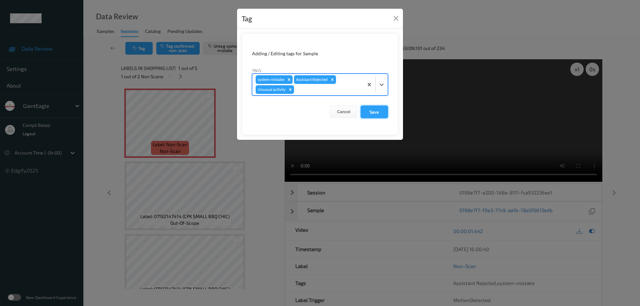
click at [379, 114] on button "Save" at bounding box center [374, 112] width 27 height 13
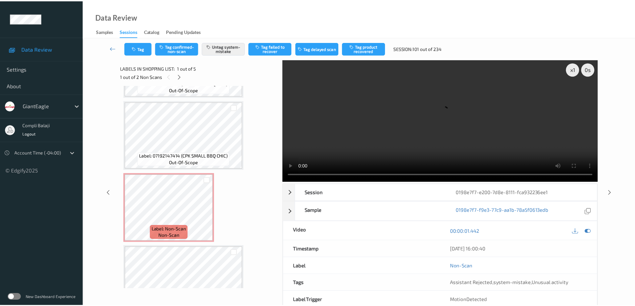
scroll to position [163, 0]
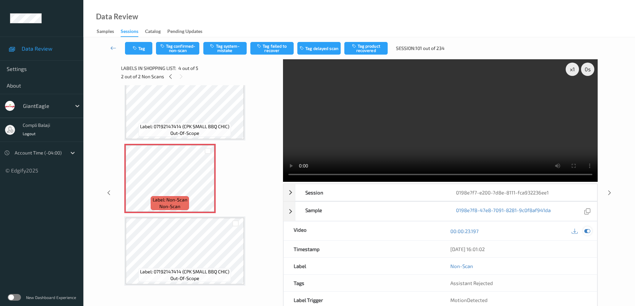
click at [589, 231] on icon at bounding box center [588, 231] width 6 height 6
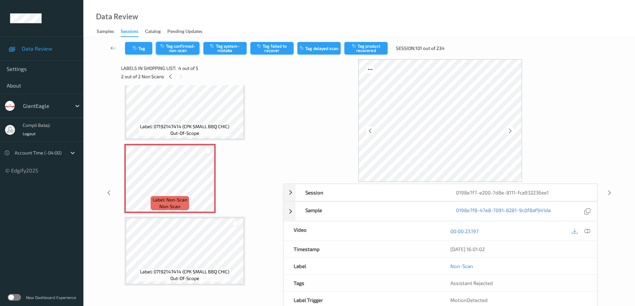
click at [188, 52] on button "Tag confirmed-non-scan" at bounding box center [177, 48] width 43 height 13
click at [371, 49] on button "Tag product recovered" at bounding box center [365, 48] width 43 height 13
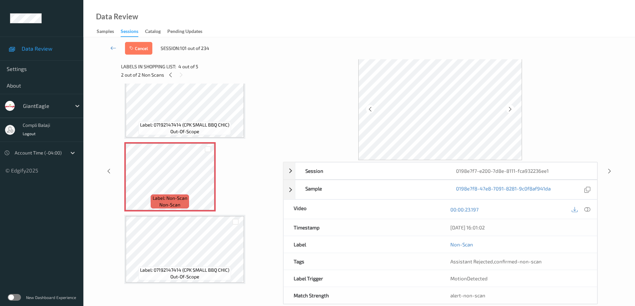
scroll to position [34, 0]
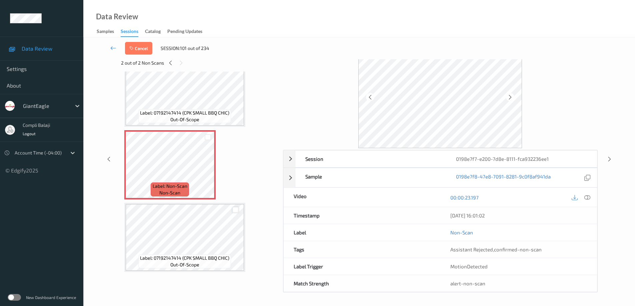
click at [237, 210] on div at bounding box center [235, 210] width 6 height 6
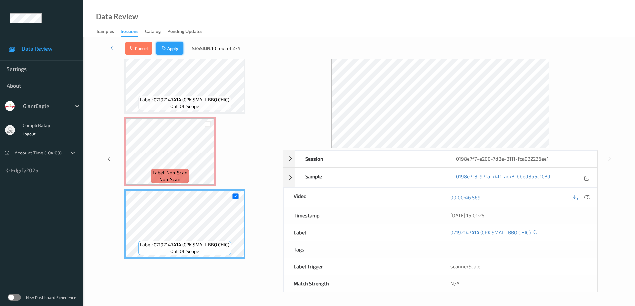
click at [172, 48] on button "Apply" at bounding box center [169, 48] width 27 height 13
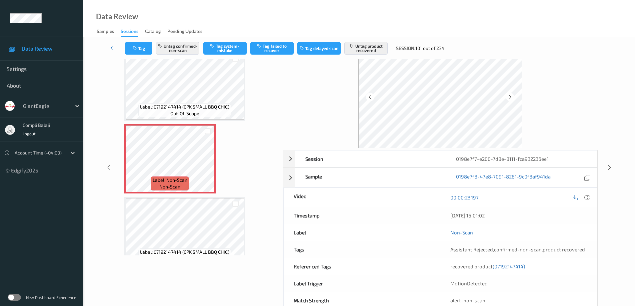
click at [112, 49] on icon at bounding box center [113, 48] width 6 height 7
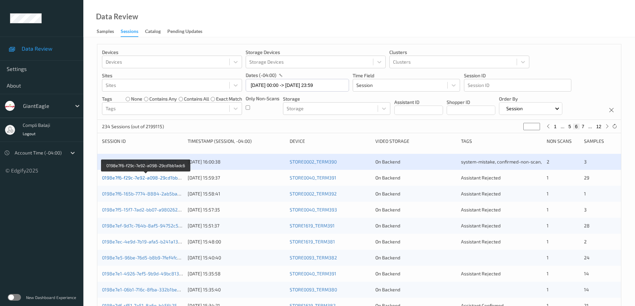
click at [154, 179] on link "0198e7f6-f29c-7e92-a098-29cd1bb1adc6" at bounding box center [146, 178] width 88 height 6
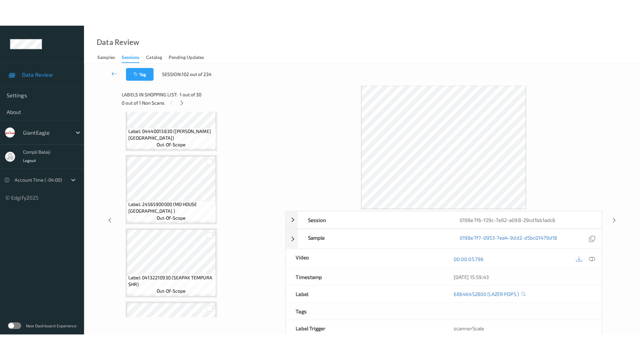
scroll to position [1980, 0]
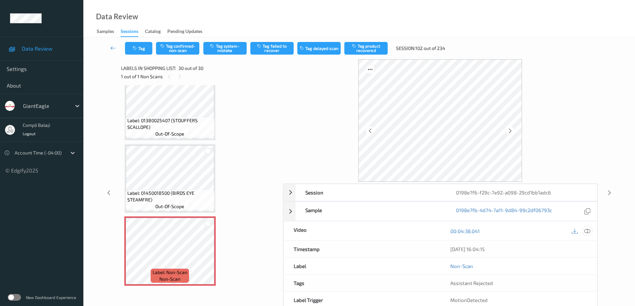
click at [590, 232] on icon at bounding box center [588, 231] width 6 height 6
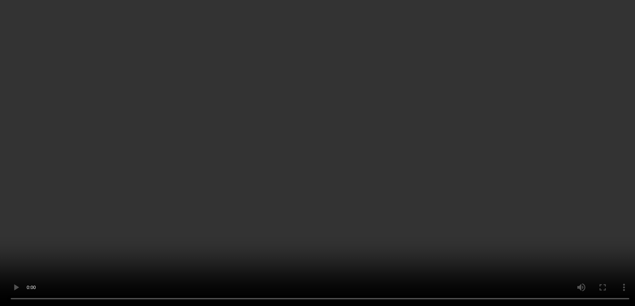
scroll to position [326, 0]
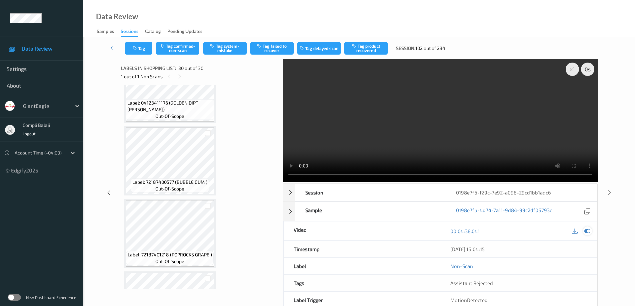
click at [586, 232] on icon at bounding box center [588, 231] width 6 height 6
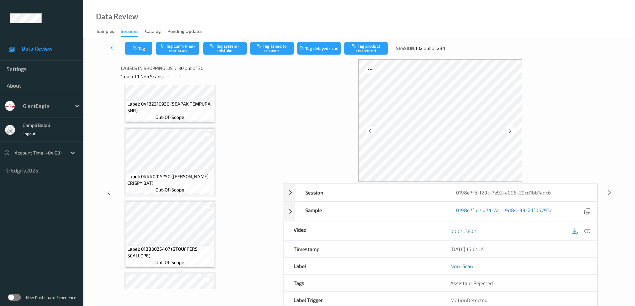
scroll to position [1868, 0]
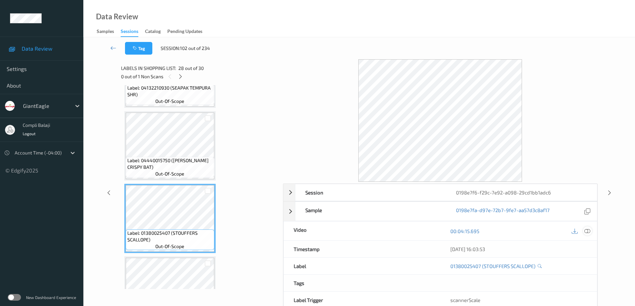
click at [589, 232] on icon at bounding box center [588, 231] width 6 height 6
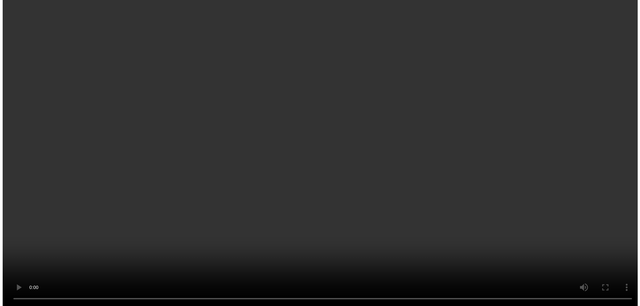
scroll to position [1980, 0]
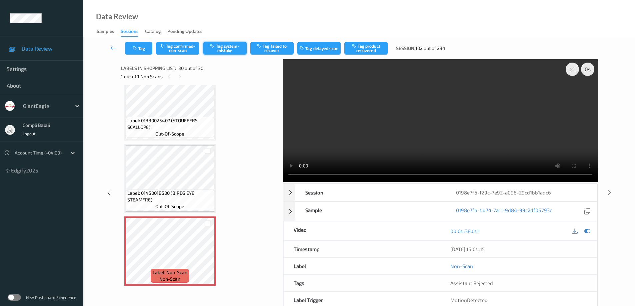
click at [229, 52] on button "Tag system-mistake" at bounding box center [224, 48] width 43 height 13
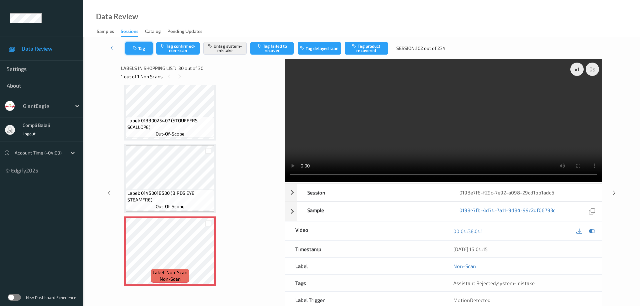
click at [147, 49] on button "Tag" at bounding box center [138, 48] width 27 height 13
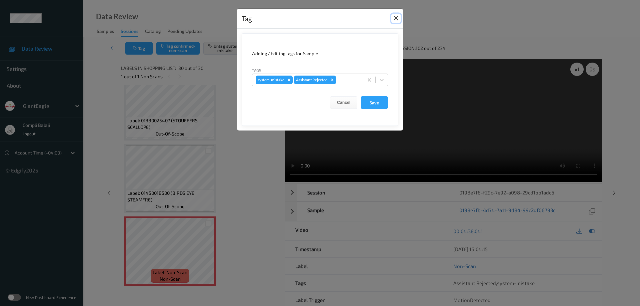
click at [394, 18] on button "Close" at bounding box center [396, 18] width 9 height 9
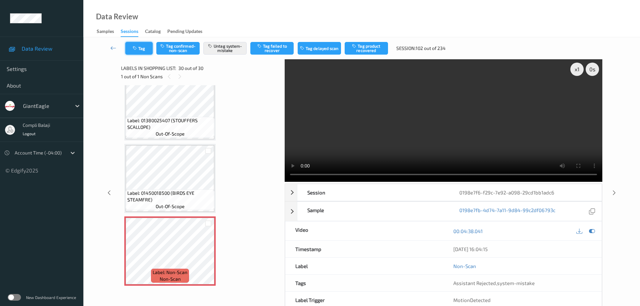
click at [141, 47] on button "Tag" at bounding box center [138, 48] width 27 height 13
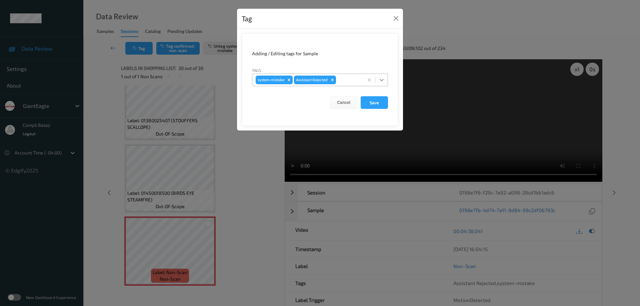
click at [382, 81] on icon at bounding box center [382, 80] width 7 height 7
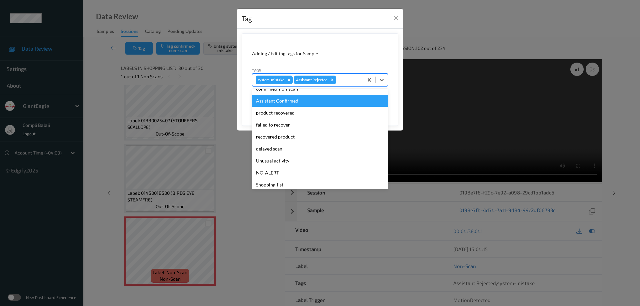
scroll to position [59, 0]
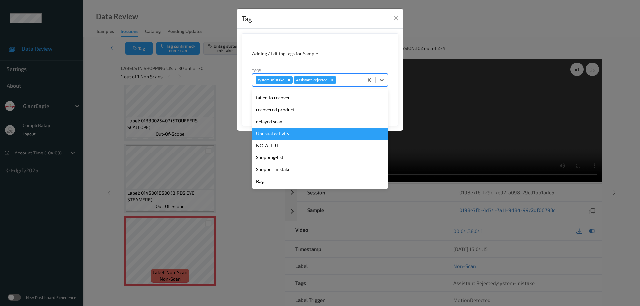
click at [281, 134] on div "Unusual activity" at bounding box center [320, 134] width 136 height 12
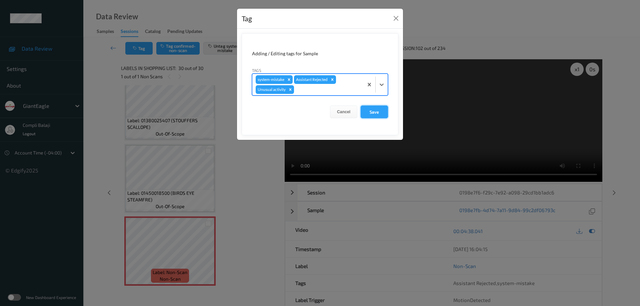
click at [379, 113] on button "Save" at bounding box center [374, 112] width 27 height 13
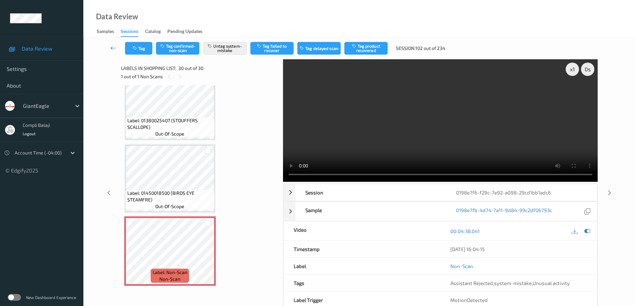
click at [115, 49] on icon at bounding box center [113, 48] width 6 height 7
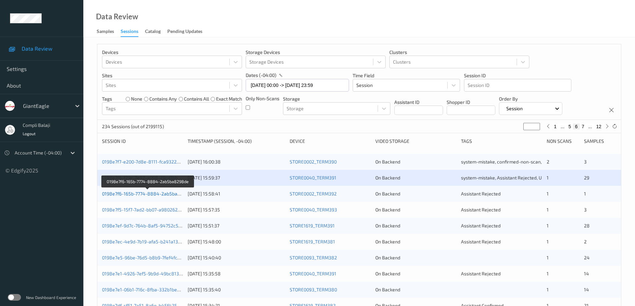
click at [157, 196] on link "0198e7f6-165b-7774-8884-2ab5ba8298de" at bounding box center [148, 194] width 92 height 6
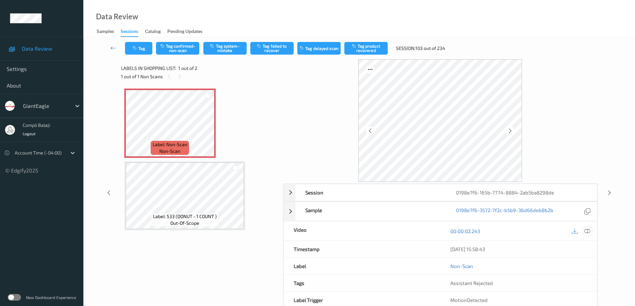
click at [588, 233] on icon at bounding box center [588, 231] width 6 height 6
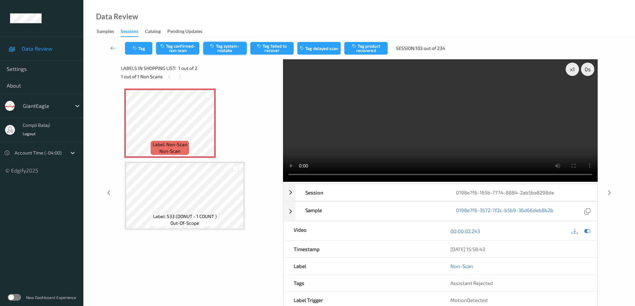
click at [227, 48] on button "Tag system-mistake" at bounding box center [224, 48] width 43 height 13
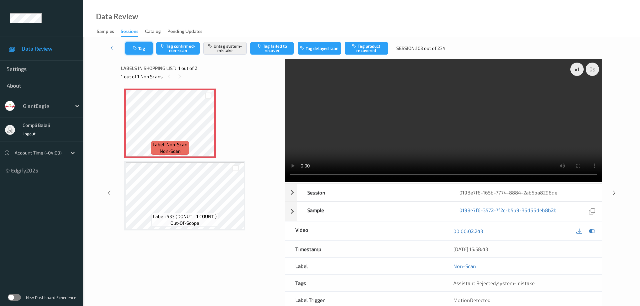
click at [144, 48] on button "Tag" at bounding box center [138, 48] width 27 height 13
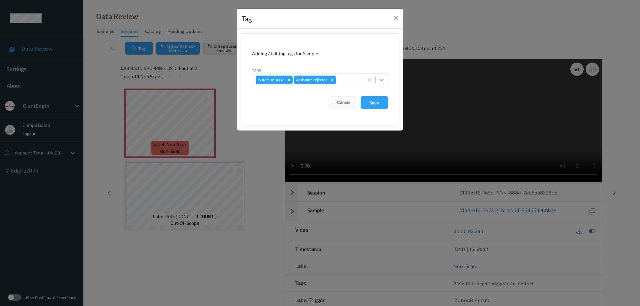
click at [384, 80] on icon at bounding box center [382, 80] width 7 height 7
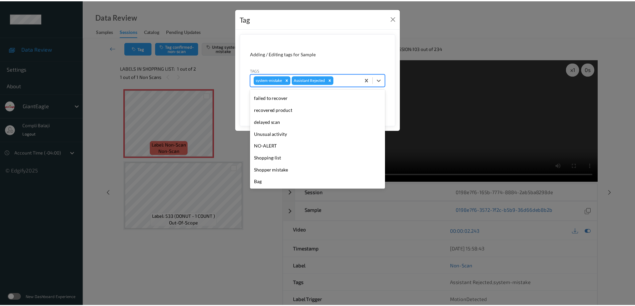
scroll to position [59, 0]
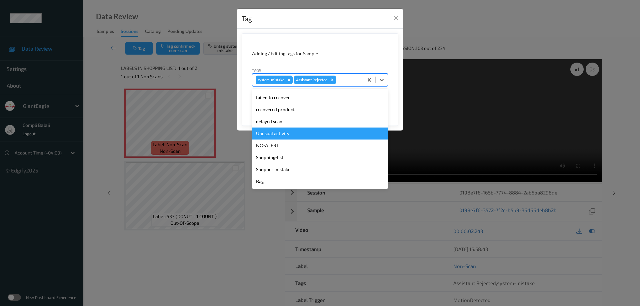
click at [285, 136] on div "Unusual activity" at bounding box center [320, 134] width 136 height 12
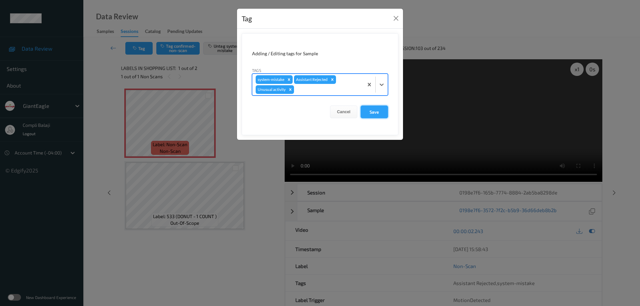
click at [380, 114] on button "Save" at bounding box center [374, 112] width 27 height 13
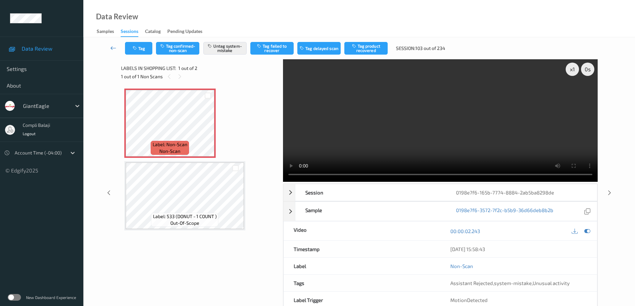
click at [111, 49] on icon at bounding box center [113, 48] width 6 height 7
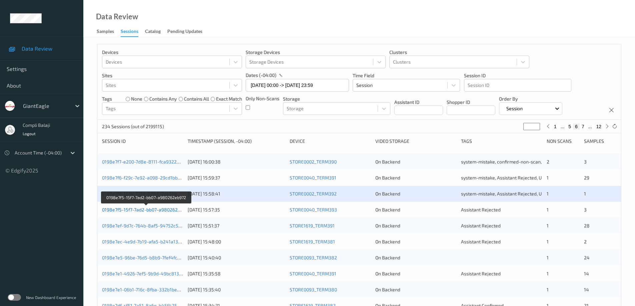
click at [157, 212] on link "0198e7f5-15f7-7ad2-bb07-a980262eb972" at bounding box center [146, 210] width 89 height 6
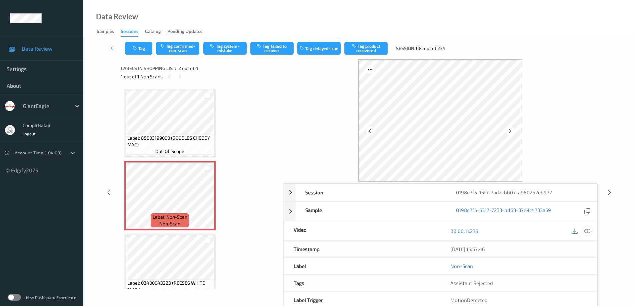
click at [588, 231] on icon at bounding box center [588, 231] width 6 height 6
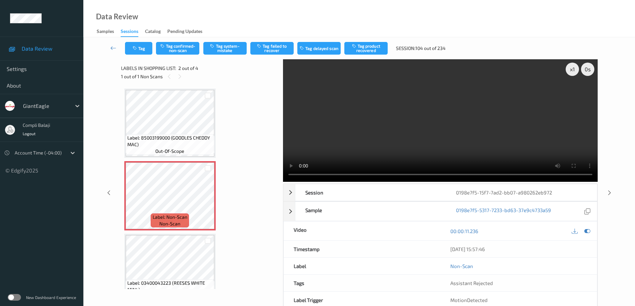
click at [589, 236] on div at bounding box center [581, 231] width 22 height 9
click at [586, 230] on icon at bounding box center [588, 231] width 6 height 6
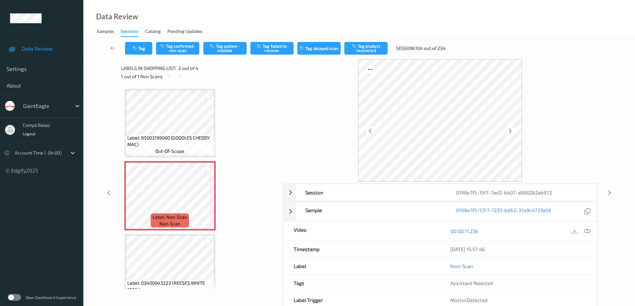
click at [586, 232] on icon at bounding box center [588, 231] width 6 height 6
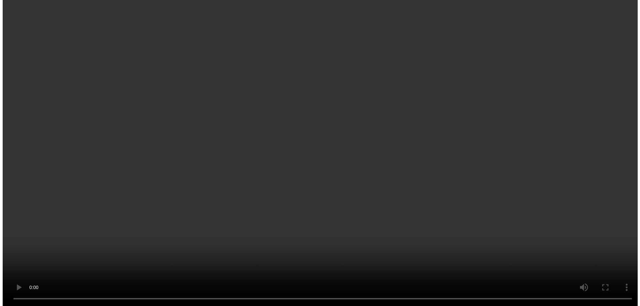
scroll to position [23, 0]
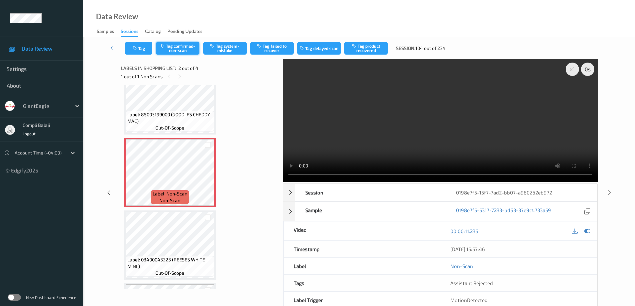
click at [188, 48] on button "Tag confirmed-non-scan" at bounding box center [177, 48] width 43 height 13
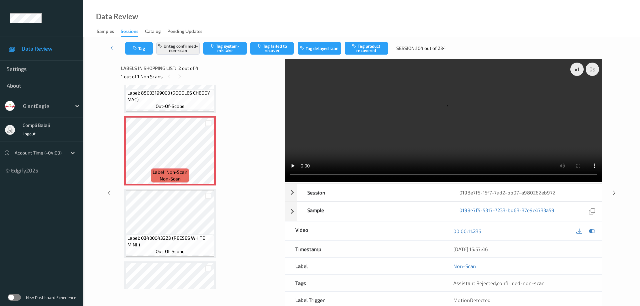
scroll to position [57, 0]
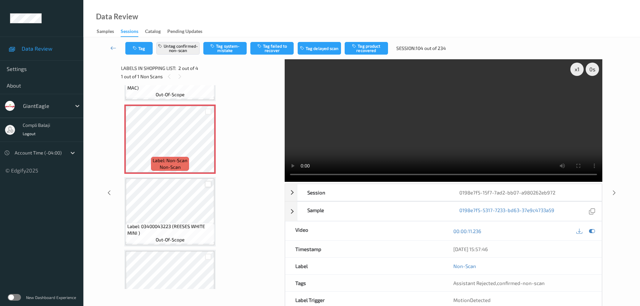
click at [207, 185] on div at bounding box center [208, 184] width 6 height 6
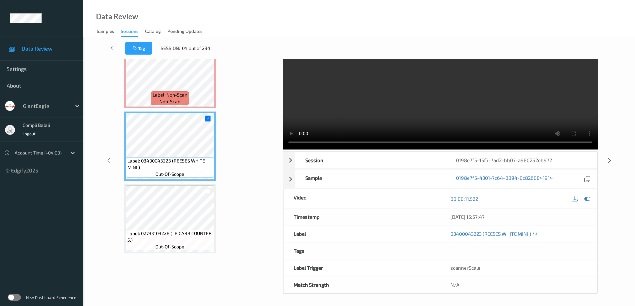
scroll to position [34, 0]
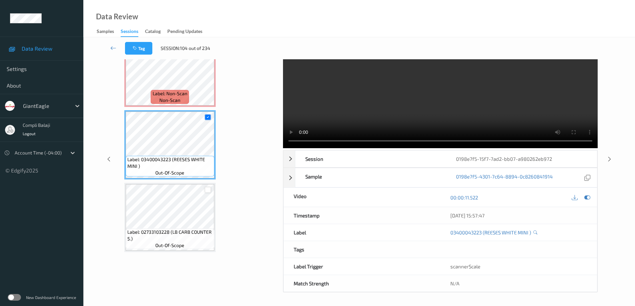
click at [206, 192] on div at bounding box center [208, 190] width 6 height 6
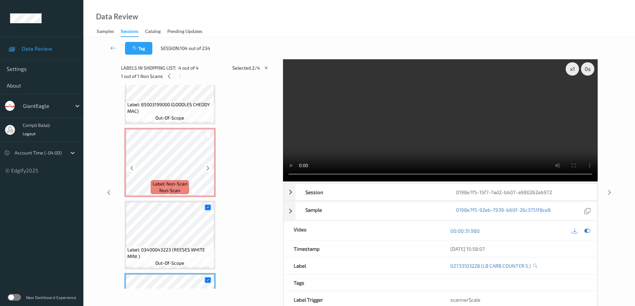
scroll to position [0, 0]
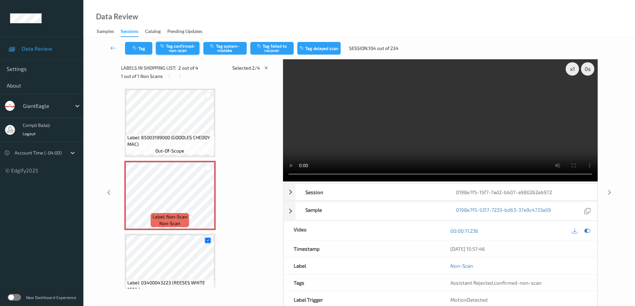
click at [186, 46] on button "Tag confirmed-non-scan" at bounding box center [177, 48] width 43 height 13
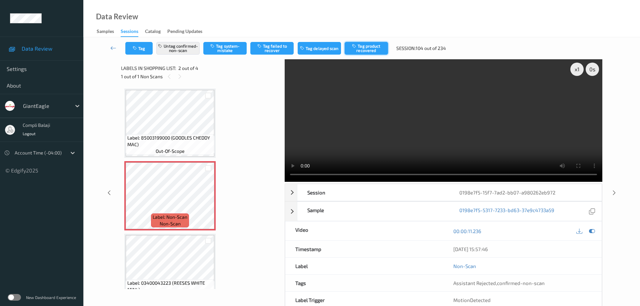
click at [371, 49] on button "Tag product recovered" at bounding box center [366, 48] width 43 height 13
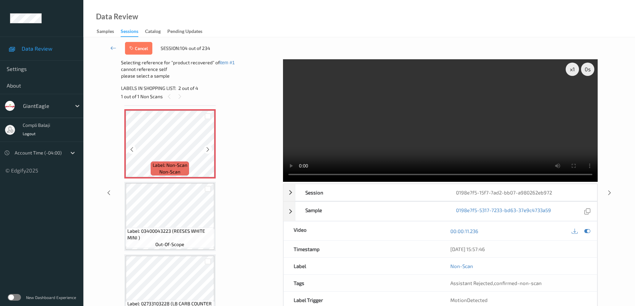
scroll to position [90, 0]
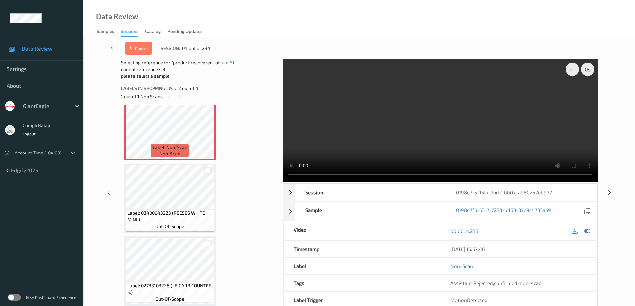
click at [208, 173] on div at bounding box center [208, 171] width 6 height 6
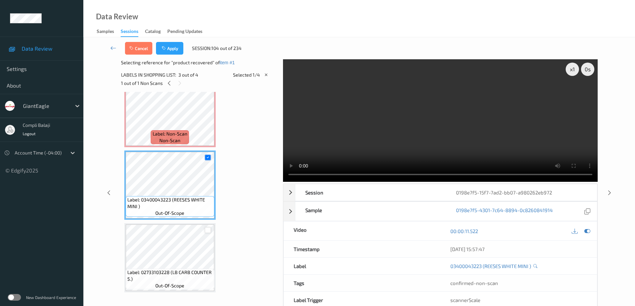
click at [206, 231] on div at bounding box center [208, 230] width 6 height 6
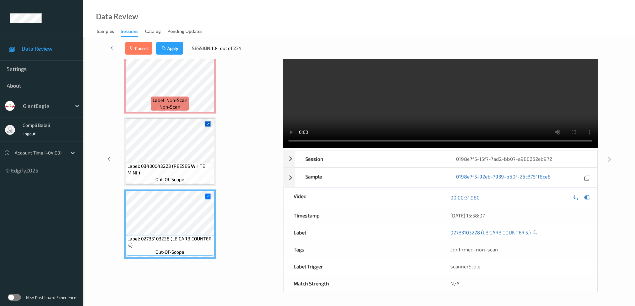
click at [208, 124] on icon at bounding box center [208, 124] width 4 height 4
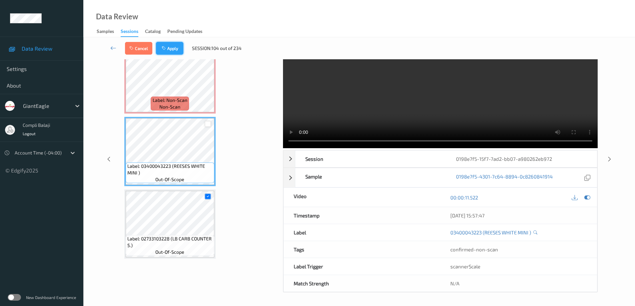
click at [176, 50] on button "Apply" at bounding box center [169, 48] width 27 height 13
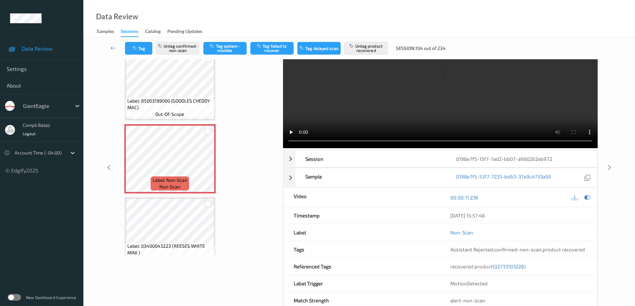
scroll to position [0, 0]
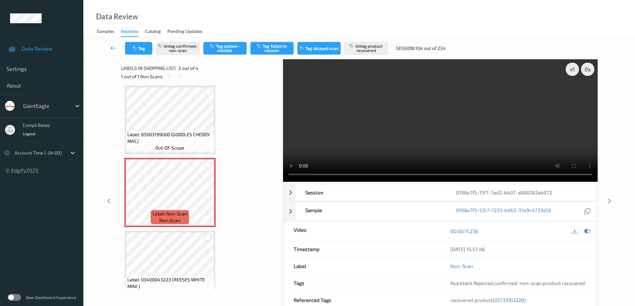
click at [111, 49] on icon at bounding box center [113, 48] width 6 height 7
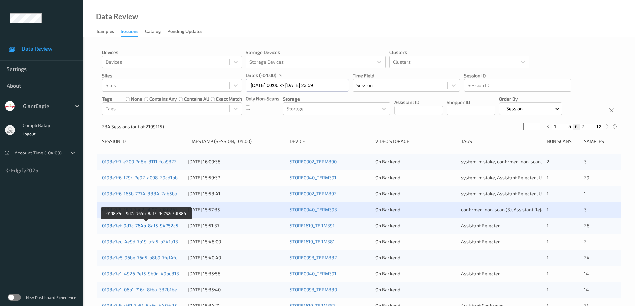
click at [148, 226] on link "0198e7ef-9d7c-764b-8af5-94752c5df384" at bounding box center [146, 226] width 89 height 6
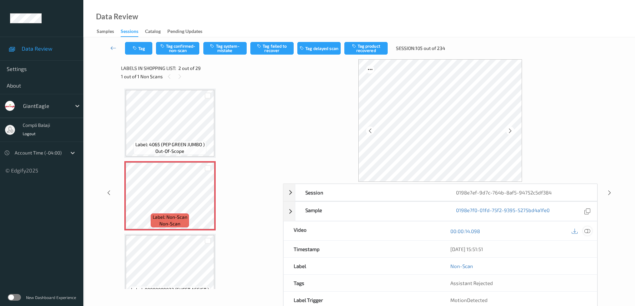
click at [588, 233] on icon at bounding box center [588, 231] width 6 height 6
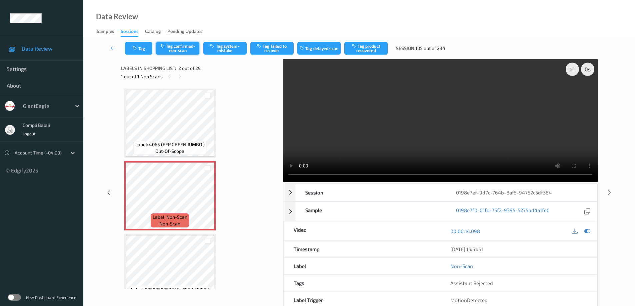
click at [185, 48] on button "Tag confirmed-non-scan" at bounding box center [177, 48] width 43 height 13
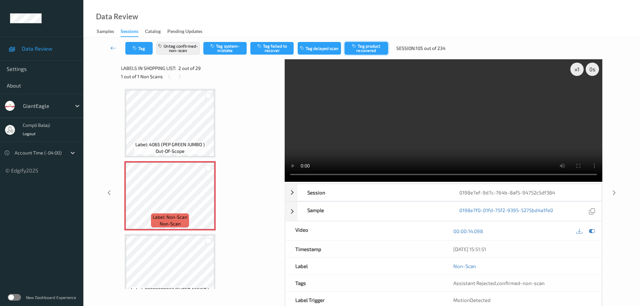
click at [366, 47] on button "Tag product recovered" at bounding box center [366, 48] width 43 height 13
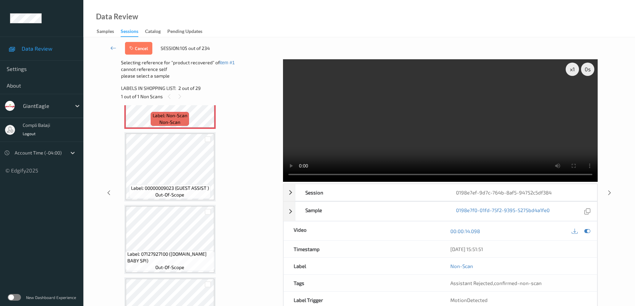
scroll to position [133, 0]
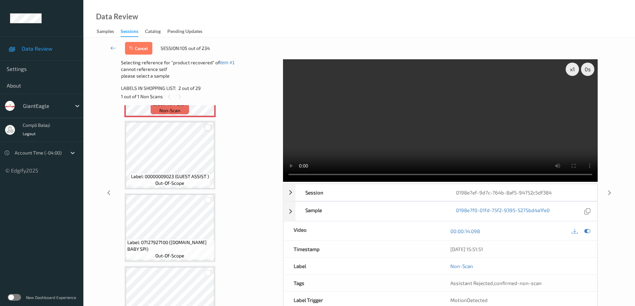
click at [209, 129] on div at bounding box center [208, 128] width 6 height 6
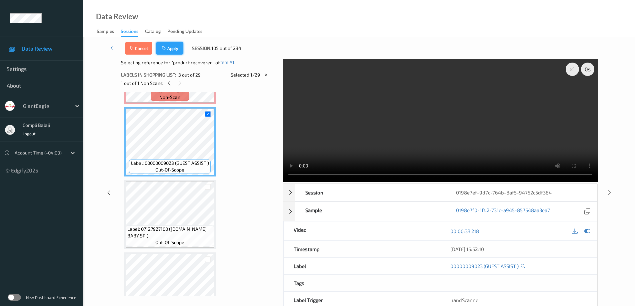
click at [178, 48] on button "Apply" at bounding box center [169, 48] width 27 height 13
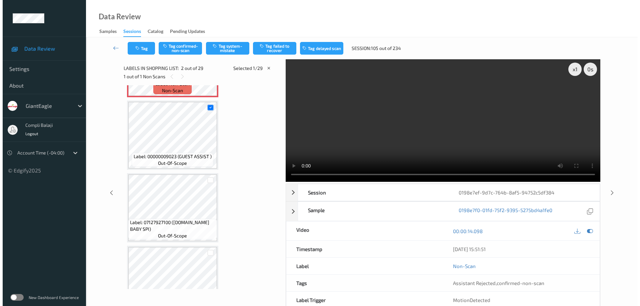
scroll to position [3, 0]
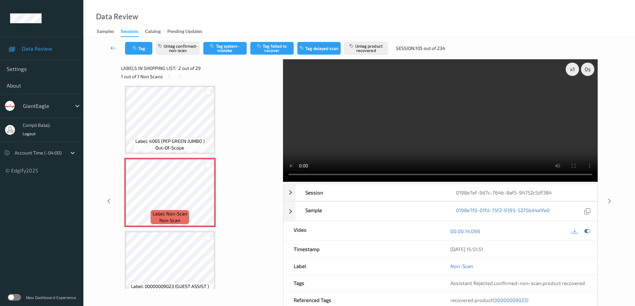
click at [111, 48] on icon at bounding box center [113, 48] width 6 height 7
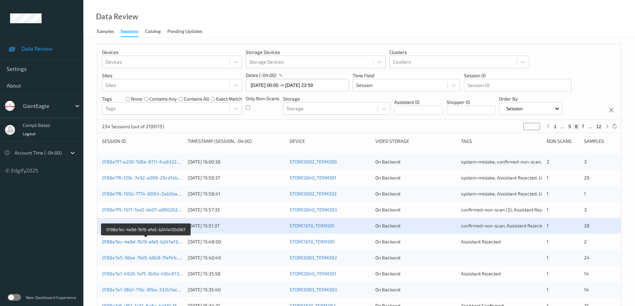
click at [157, 241] on link "0198e7ec-4e9d-7b19-afa5-b241a135d367" at bounding box center [146, 242] width 89 height 6
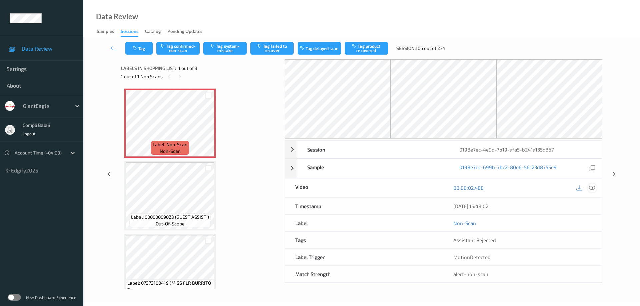
click at [594, 186] on icon at bounding box center [592, 188] width 6 height 6
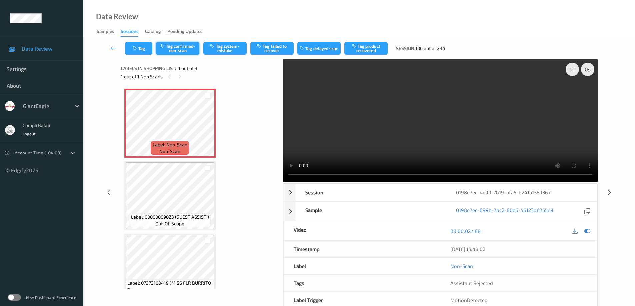
click at [180, 48] on button "Tag confirmed-non-scan" at bounding box center [177, 48] width 43 height 13
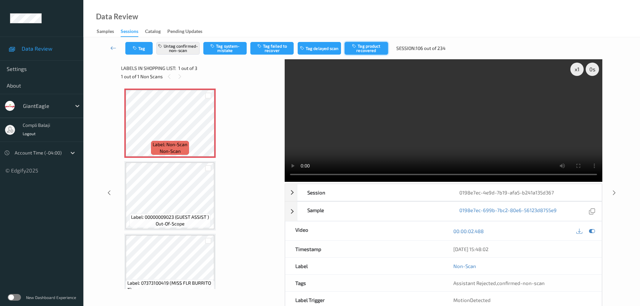
click at [379, 48] on button "Tag product recovered" at bounding box center [366, 48] width 43 height 13
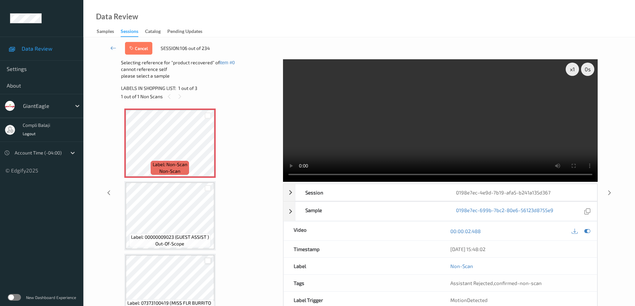
click at [207, 261] on div at bounding box center [208, 261] width 6 height 6
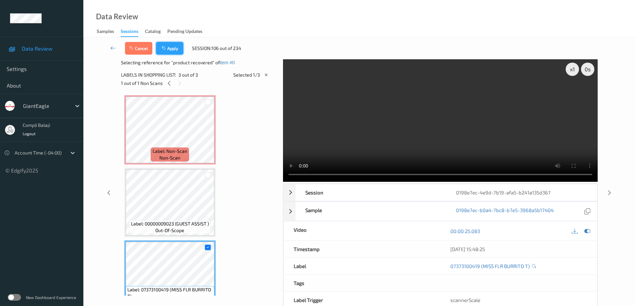
click at [171, 48] on button "Apply" at bounding box center [169, 48] width 27 height 13
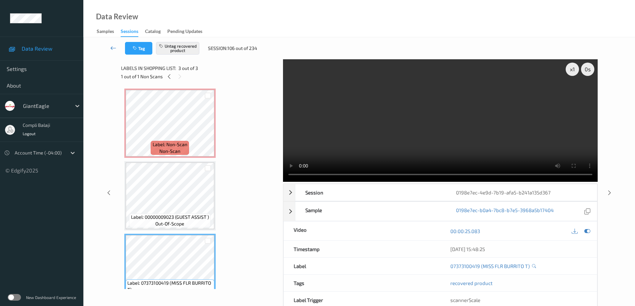
click at [111, 49] on icon at bounding box center [113, 48] width 6 height 7
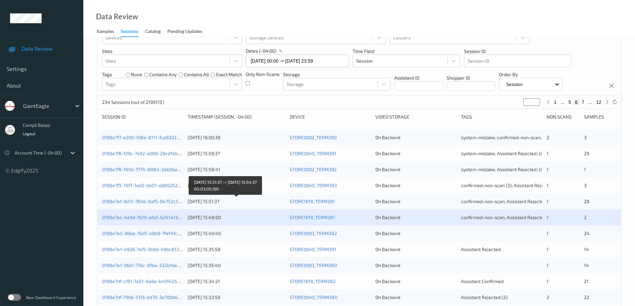
scroll to position [100, 0]
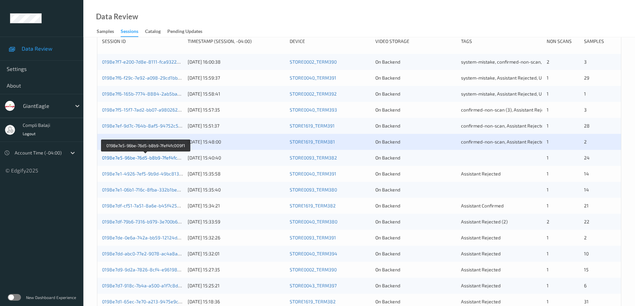
click at [154, 158] on link "0198e7e5-96be-76d5-b8b9-7fef4fc009f1" at bounding box center [145, 158] width 87 height 6
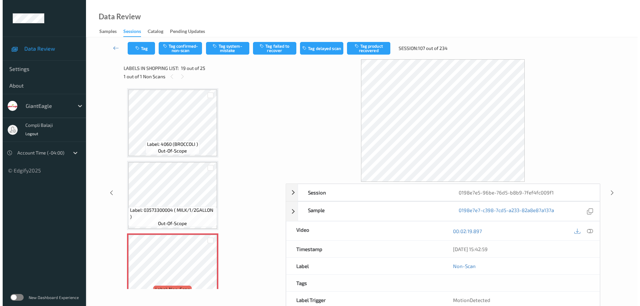
scroll to position [1160, 0]
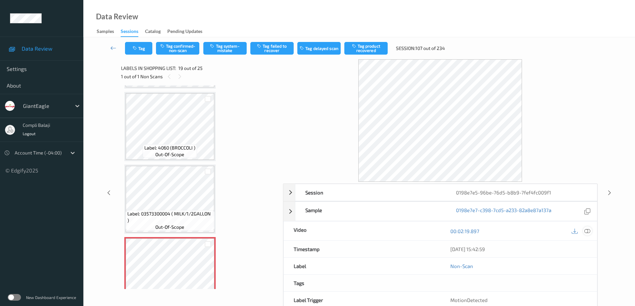
click at [590, 231] on icon at bounding box center [588, 231] width 6 height 6
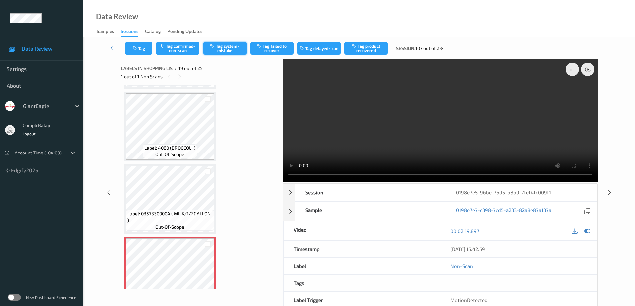
click at [229, 51] on button "Tag system-mistake" at bounding box center [224, 48] width 43 height 13
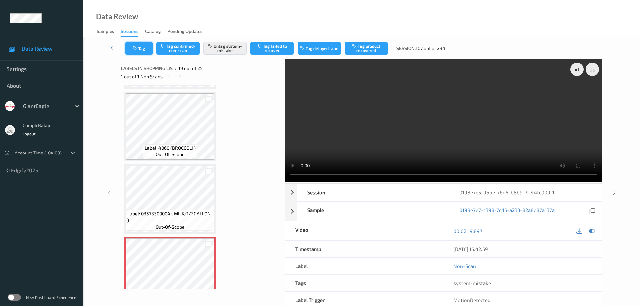
click at [146, 51] on button "Tag" at bounding box center [138, 48] width 27 height 13
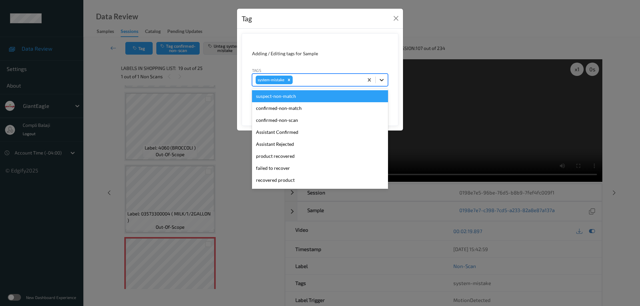
click at [381, 81] on icon at bounding box center [382, 80] width 7 height 7
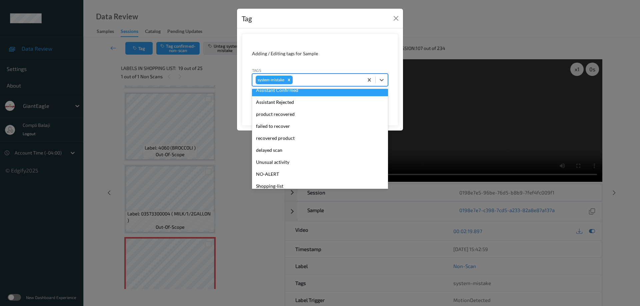
scroll to position [67, 0]
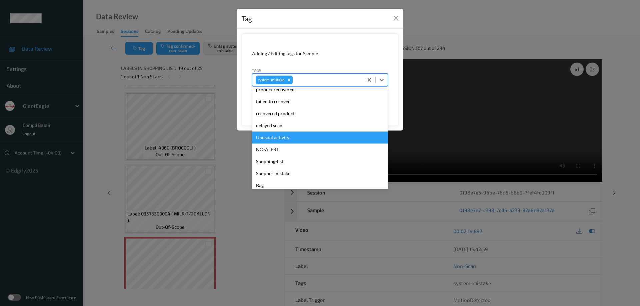
drag, startPoint x: 281, startPoint y: 138, endPoint x: 382, endPoint y: 113, distance: 103.5
click at [281, 138] on div "Unusual activity" at bounding box center [320, 138] width 136 height 12
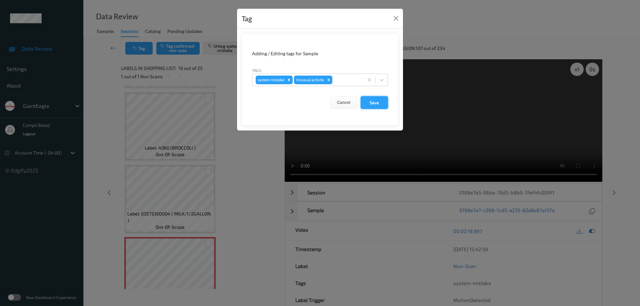
click at [380, 104] on button "Save" at bounding box center [374, 102] width 27 height 13
